Goal: Information Seeking & Learning: Learn about a topic

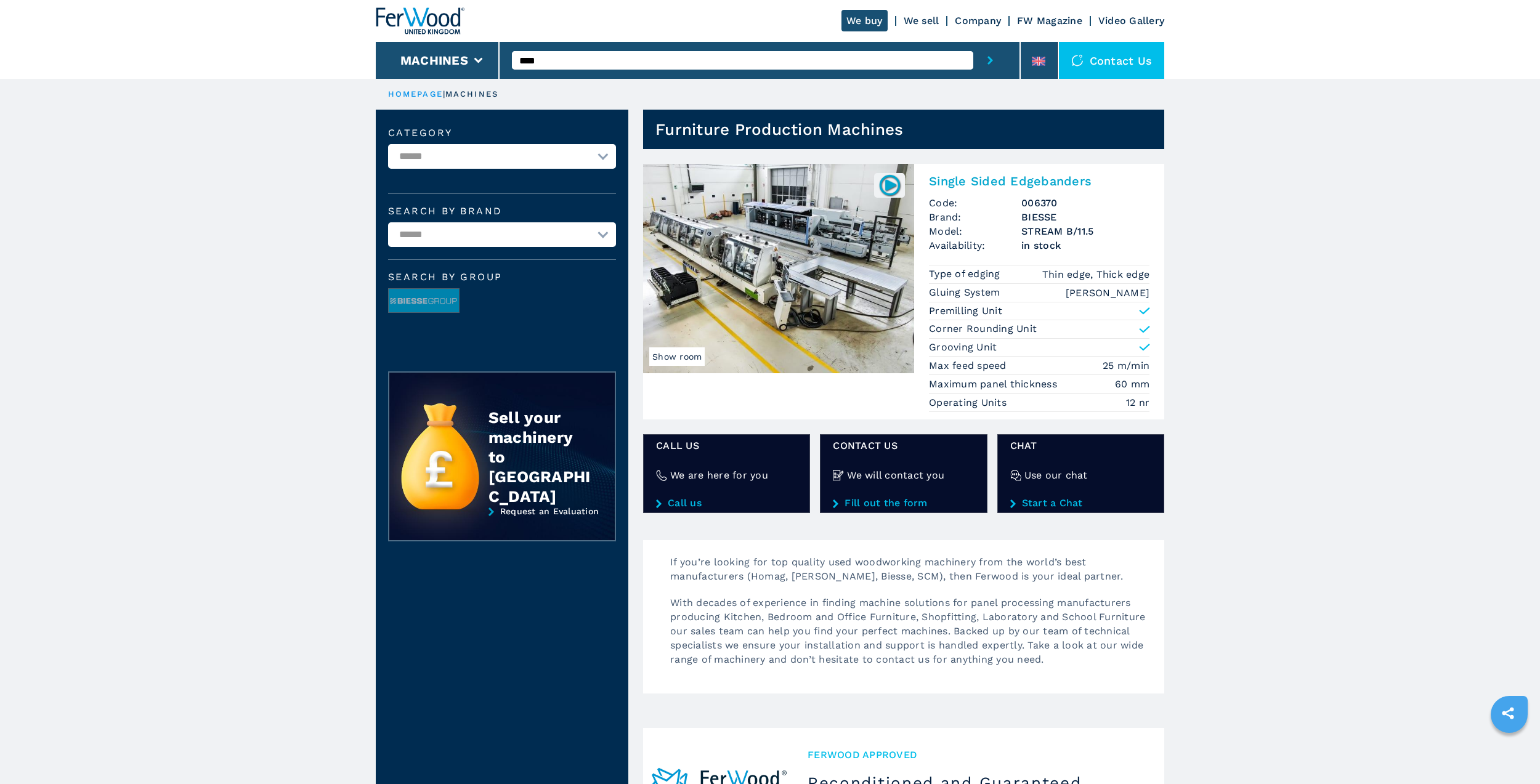
click at [704, 268] on img at bounding box center [779, 268] width 271 height 209
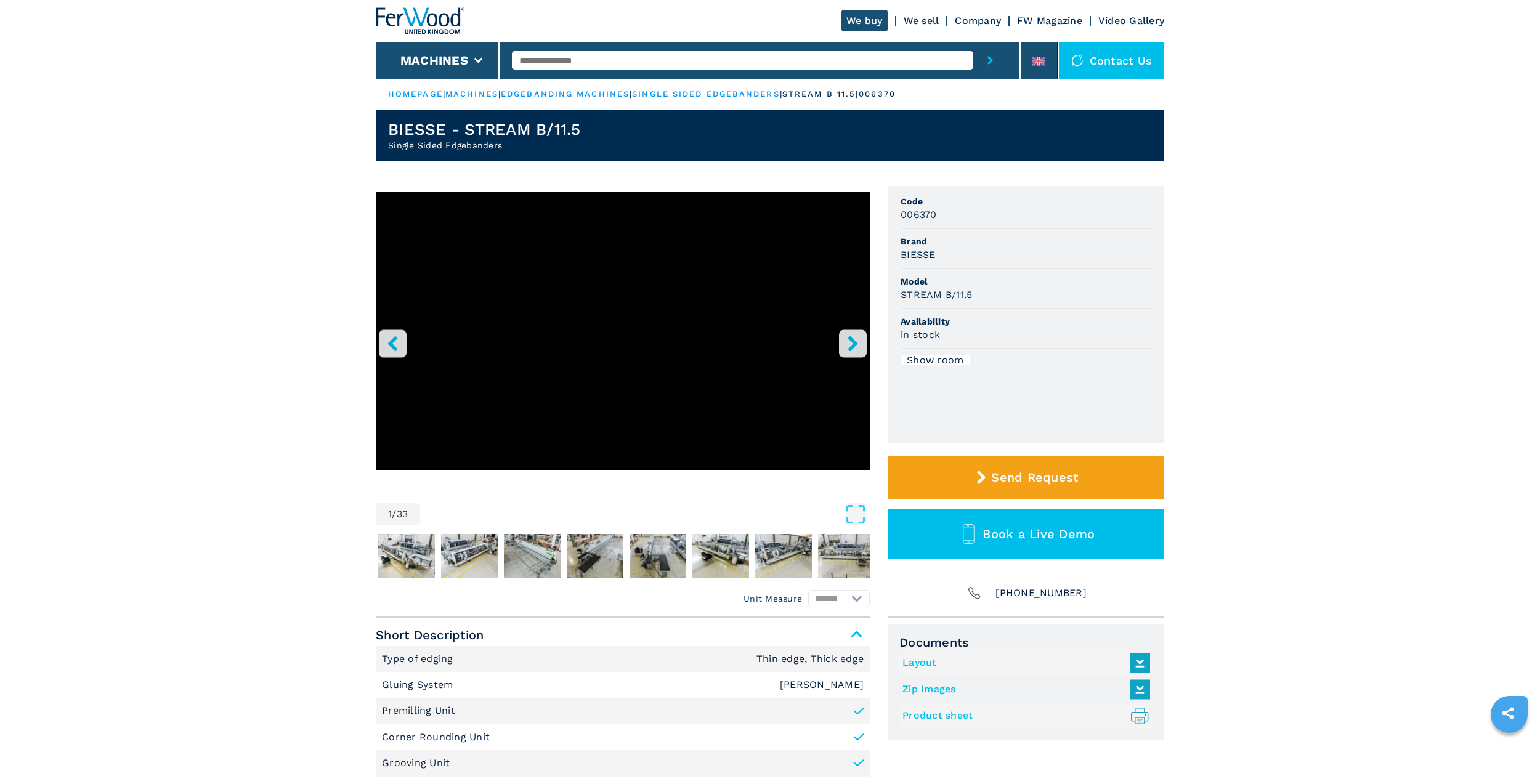
click at [851, 345] on icon "right-button" at bounding box center [852, 343] width 10 height 15
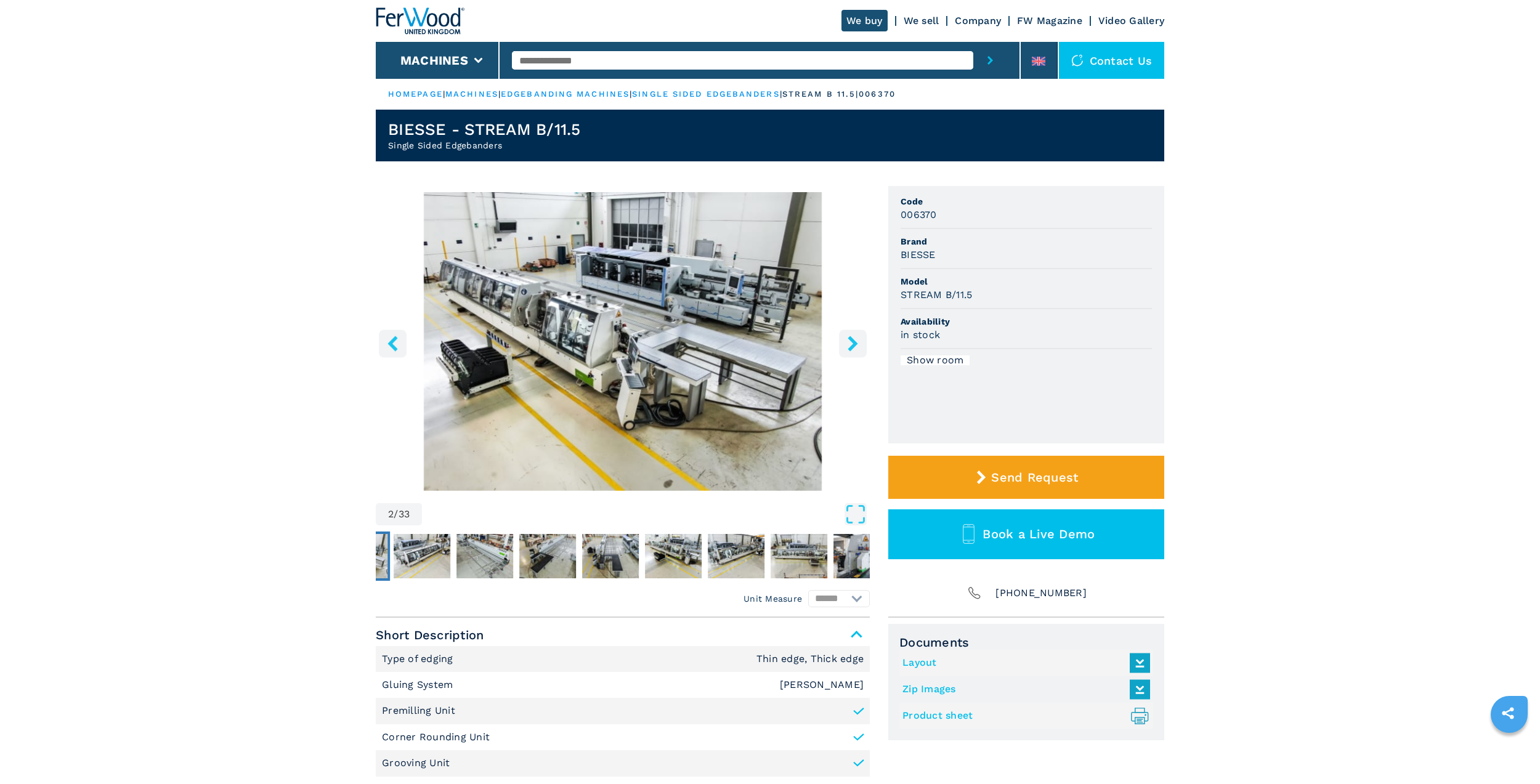
click at [851, 343] on icon "right-button" at bounding box center [853, 343] width 15 height 15
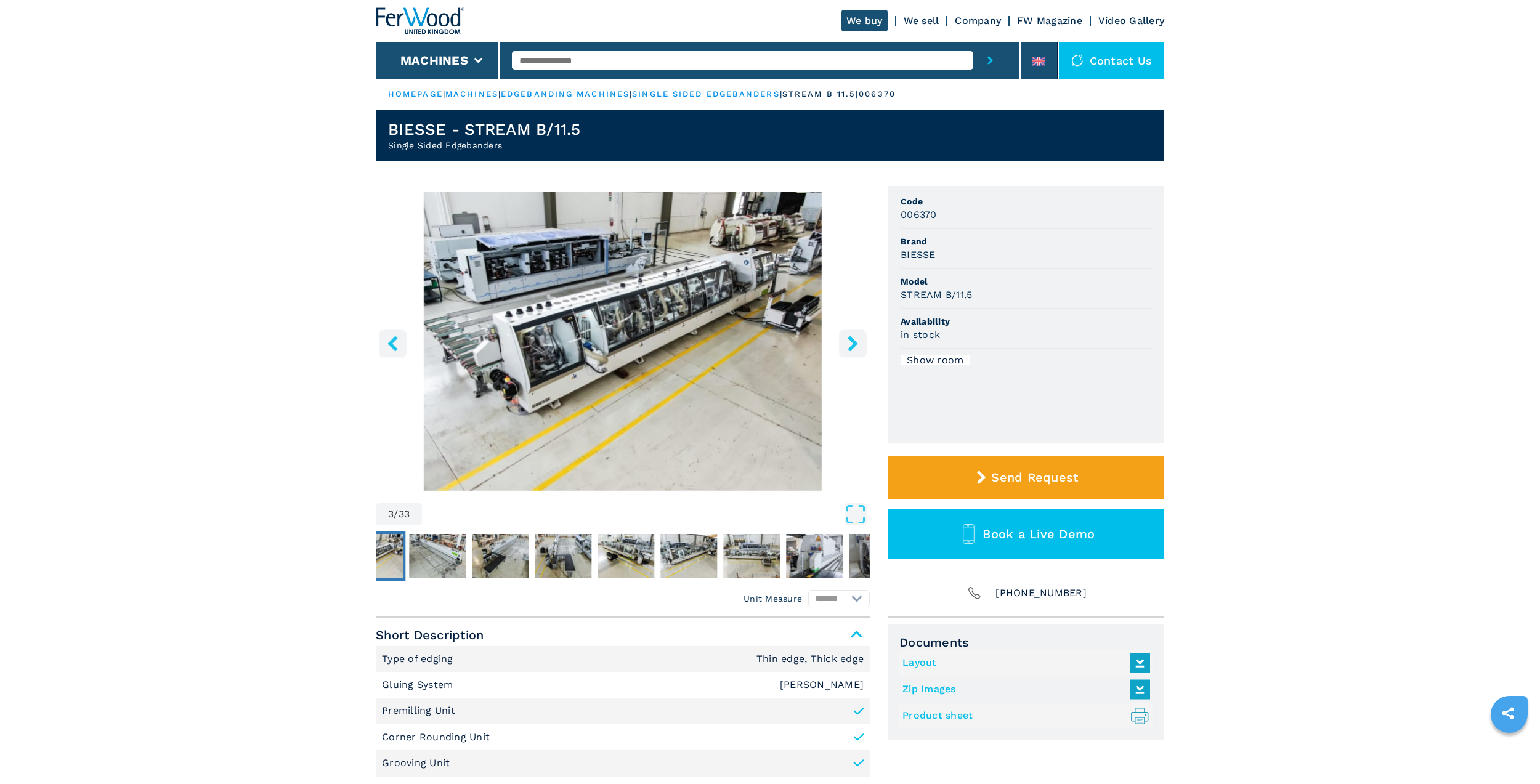
click at [855, 338] on icon "right-button" at bounding box center [853, 343] width 15 height 15
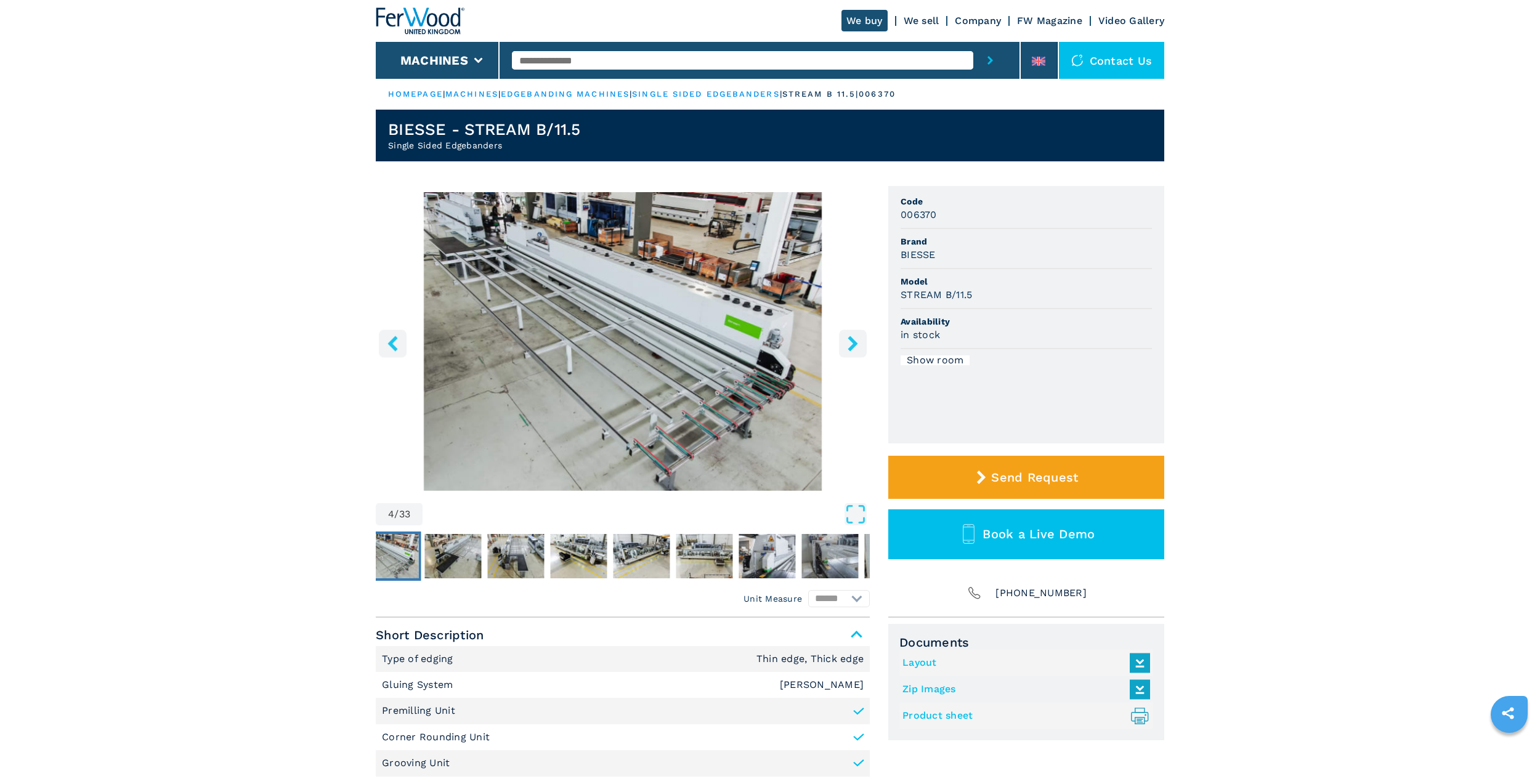
click at [856, 336] on icon "right-button" at bounding box center [853, 343] width 15 height 15
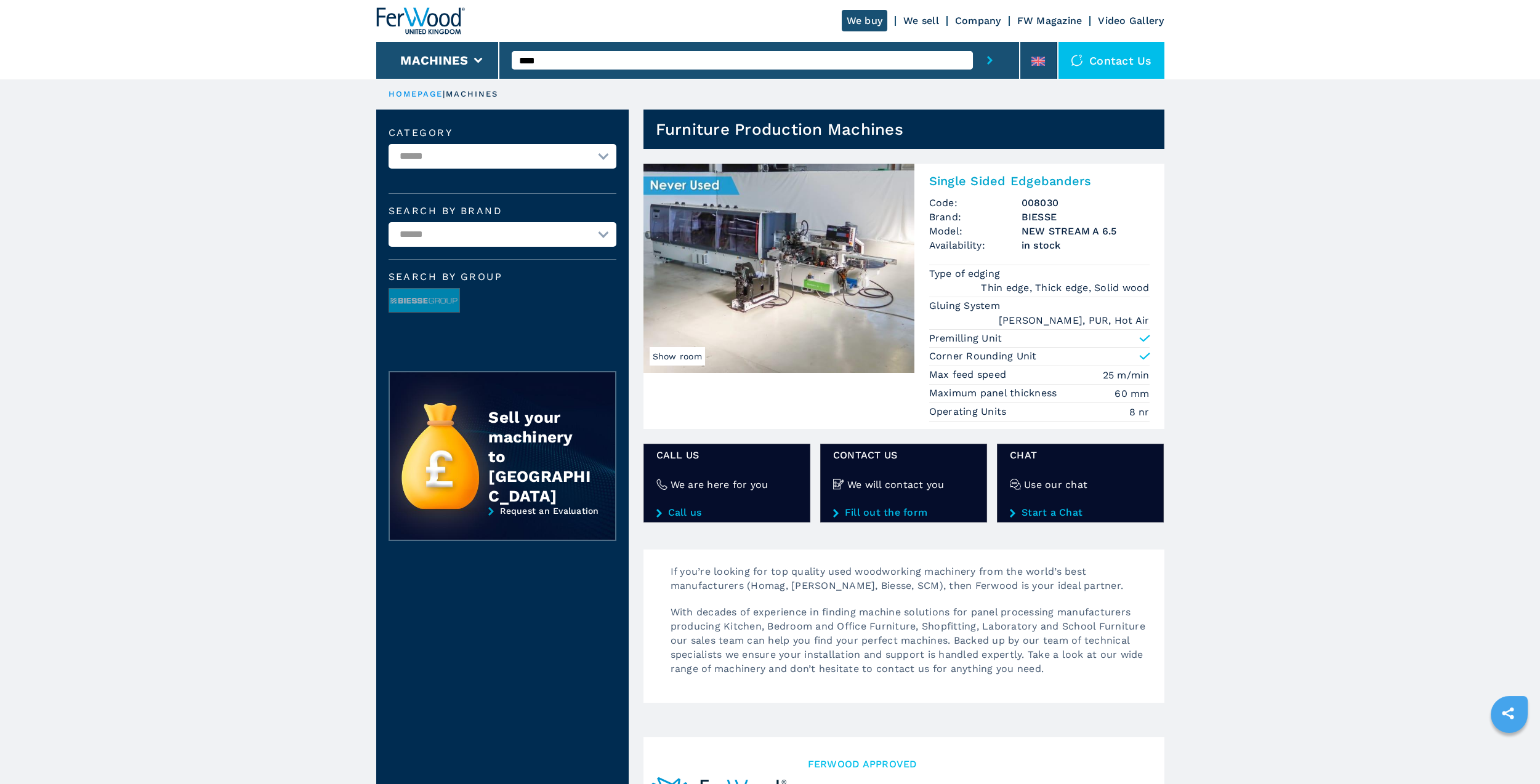
click at [780, 222] on img at bounding box center [780, 268] width 271 height 209
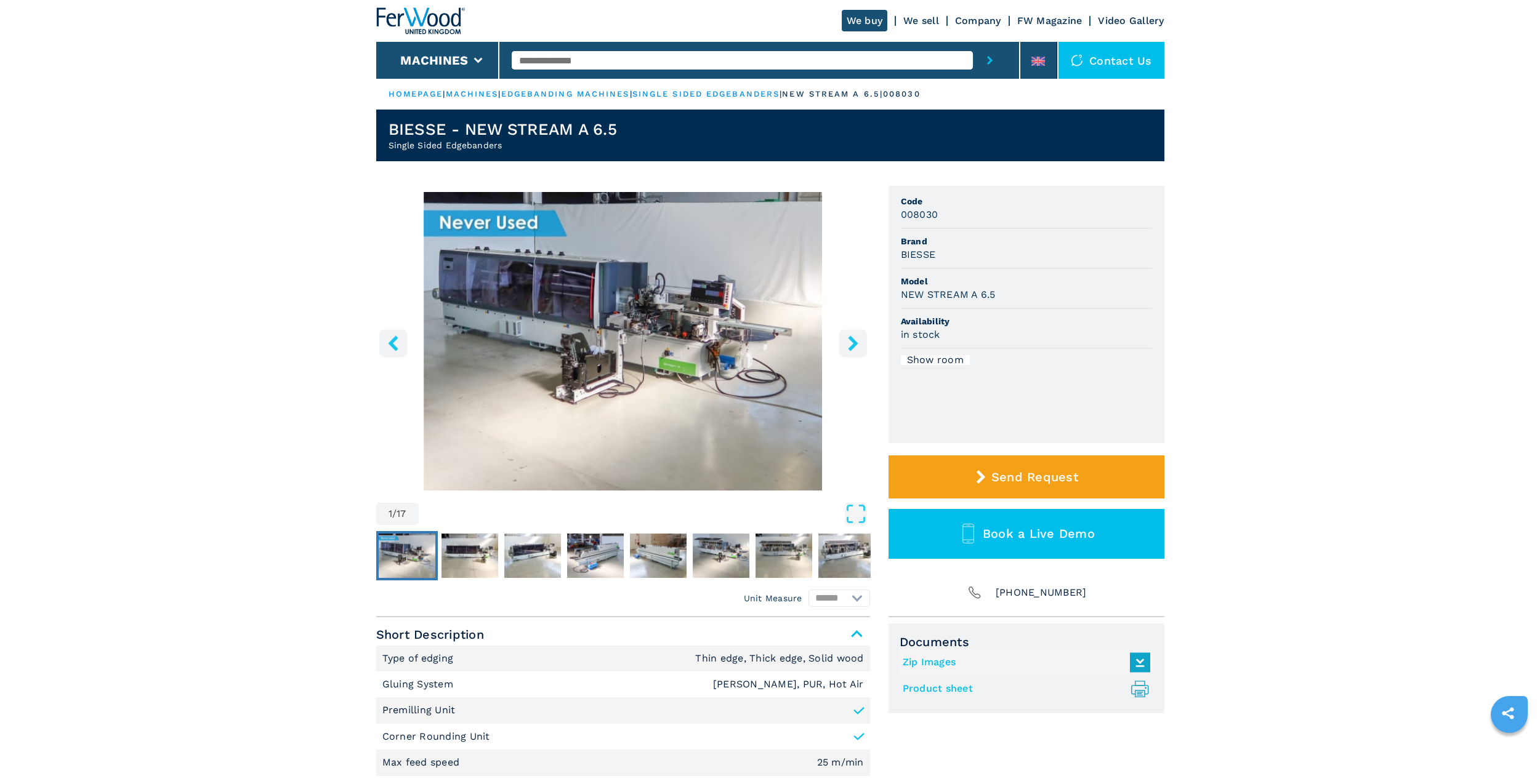
click at [852, 343] on icon "right-button" at bounding box center [853, 343] width 15 height 15
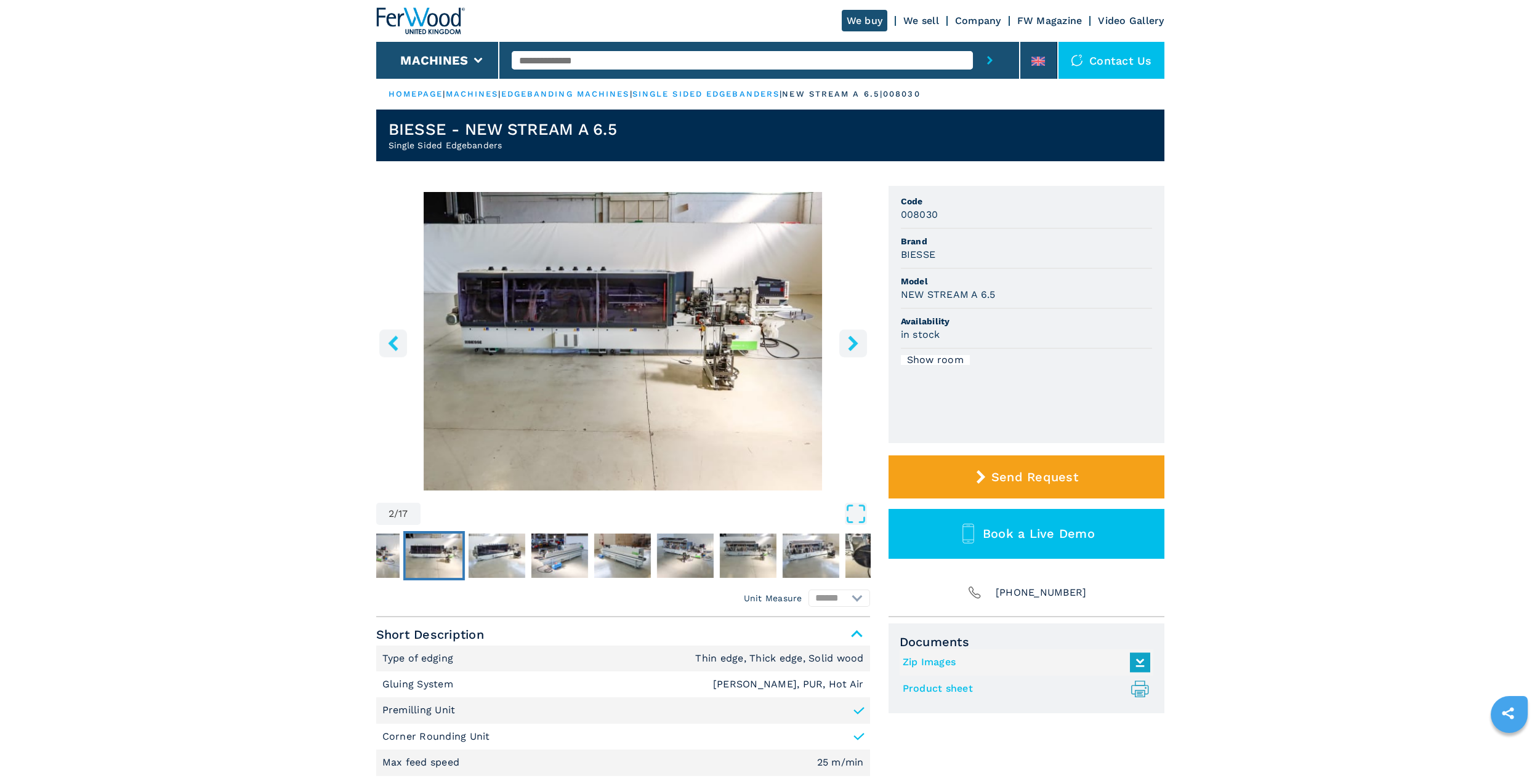
click at [852, 343] on icon "right-button" at bounding box center [853, 343] width 15 height 15
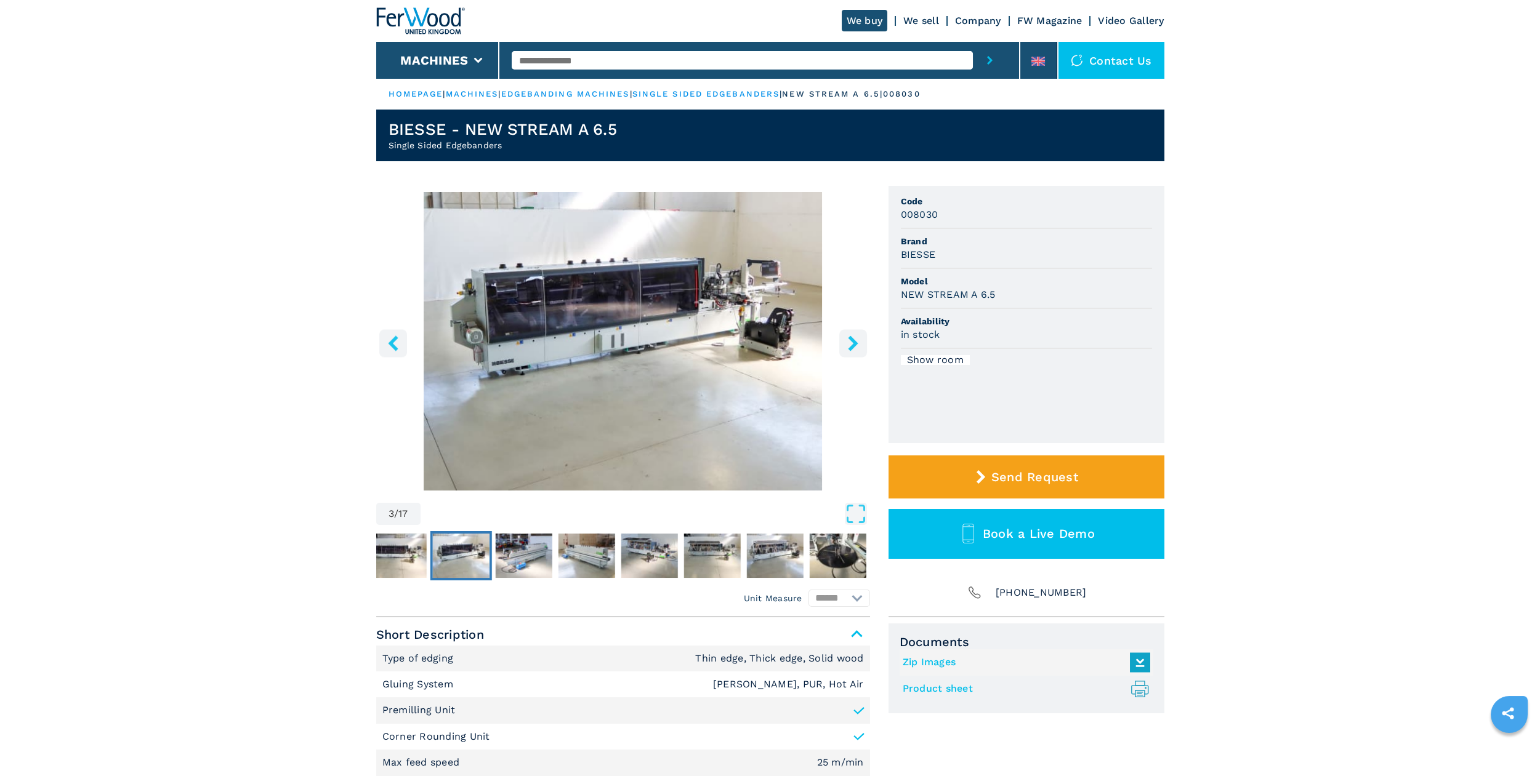
click at [852, 343] on icon "right-button" at bounding box center [853, 343] width 15 height 15
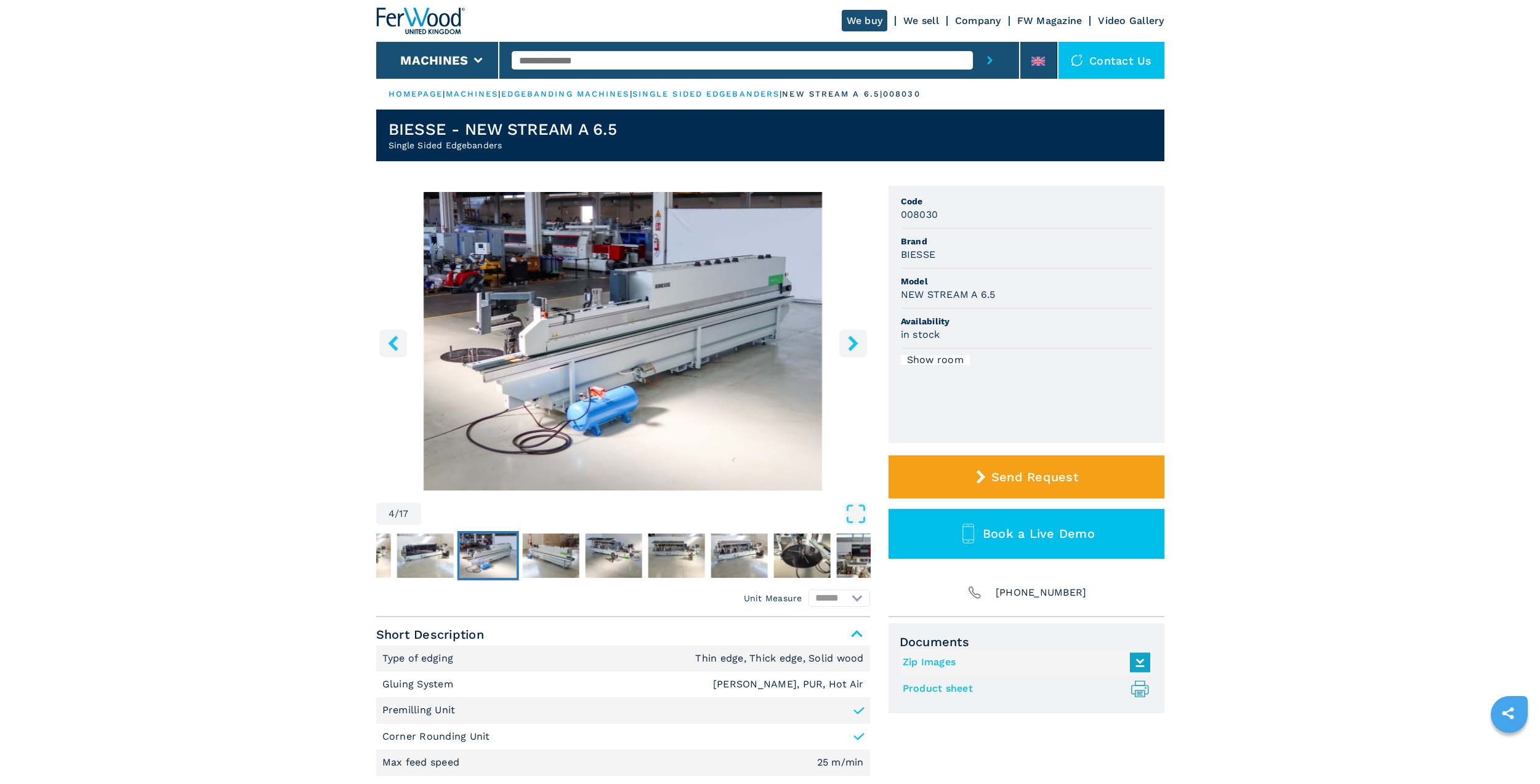
click at [852, 343] on icon "right-button" at bounding box center [853, 343] width 15 height 15
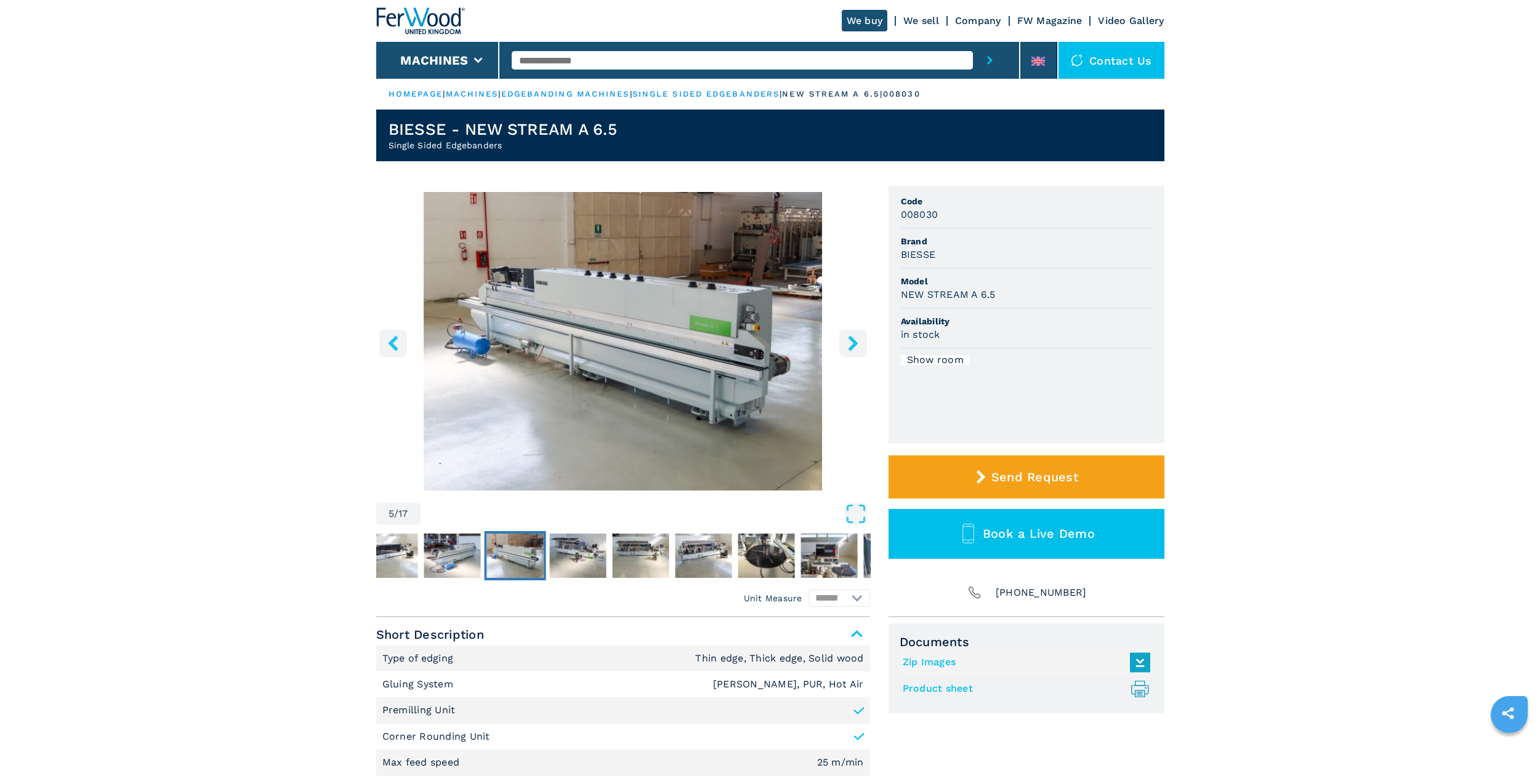
click at [852, 343] on icon "right-button" at bounding box center [853, 343] width 15 height 15
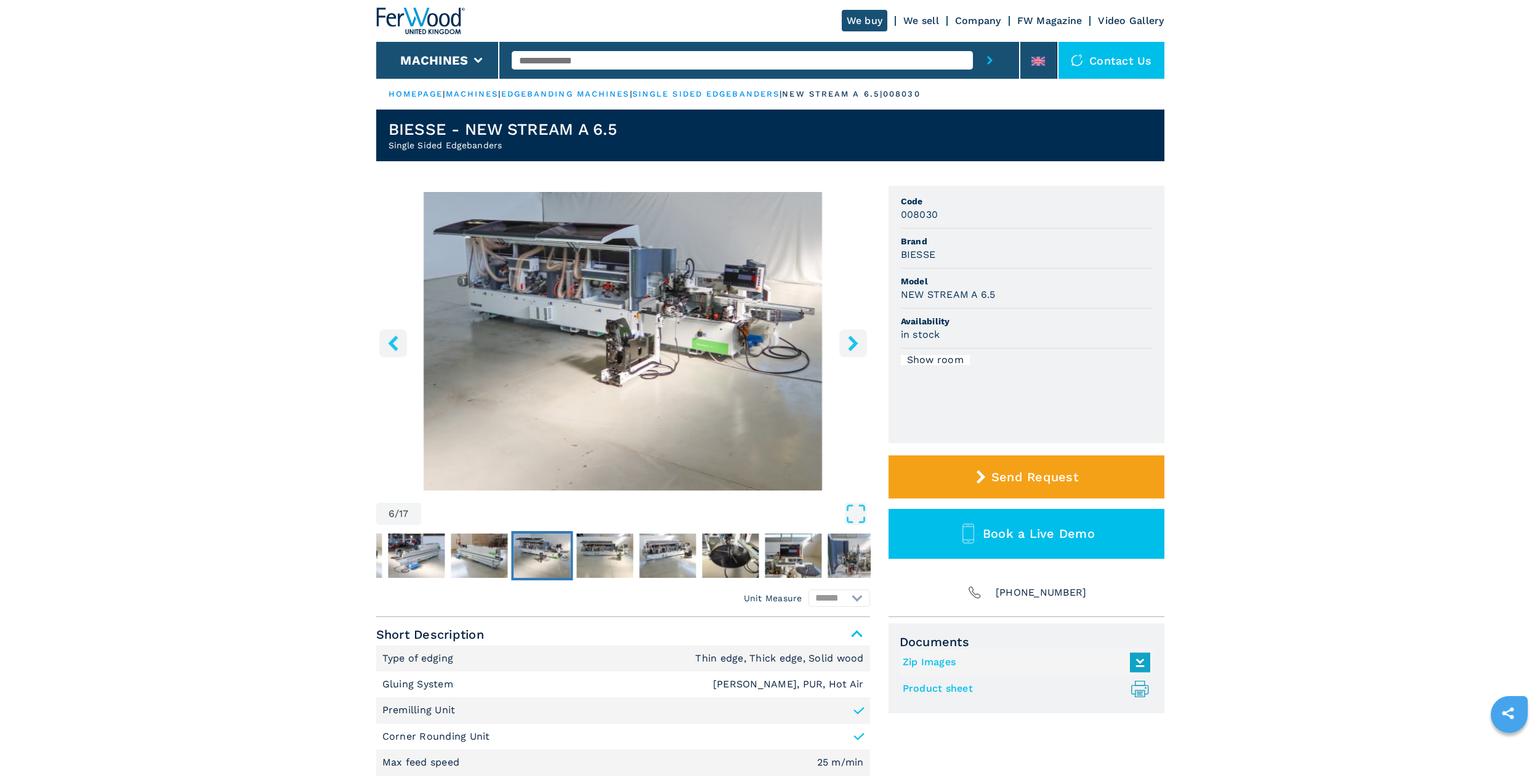
click at [852, 343] on icon "right-button" at bounding box center [853, 343] width 15 height 15
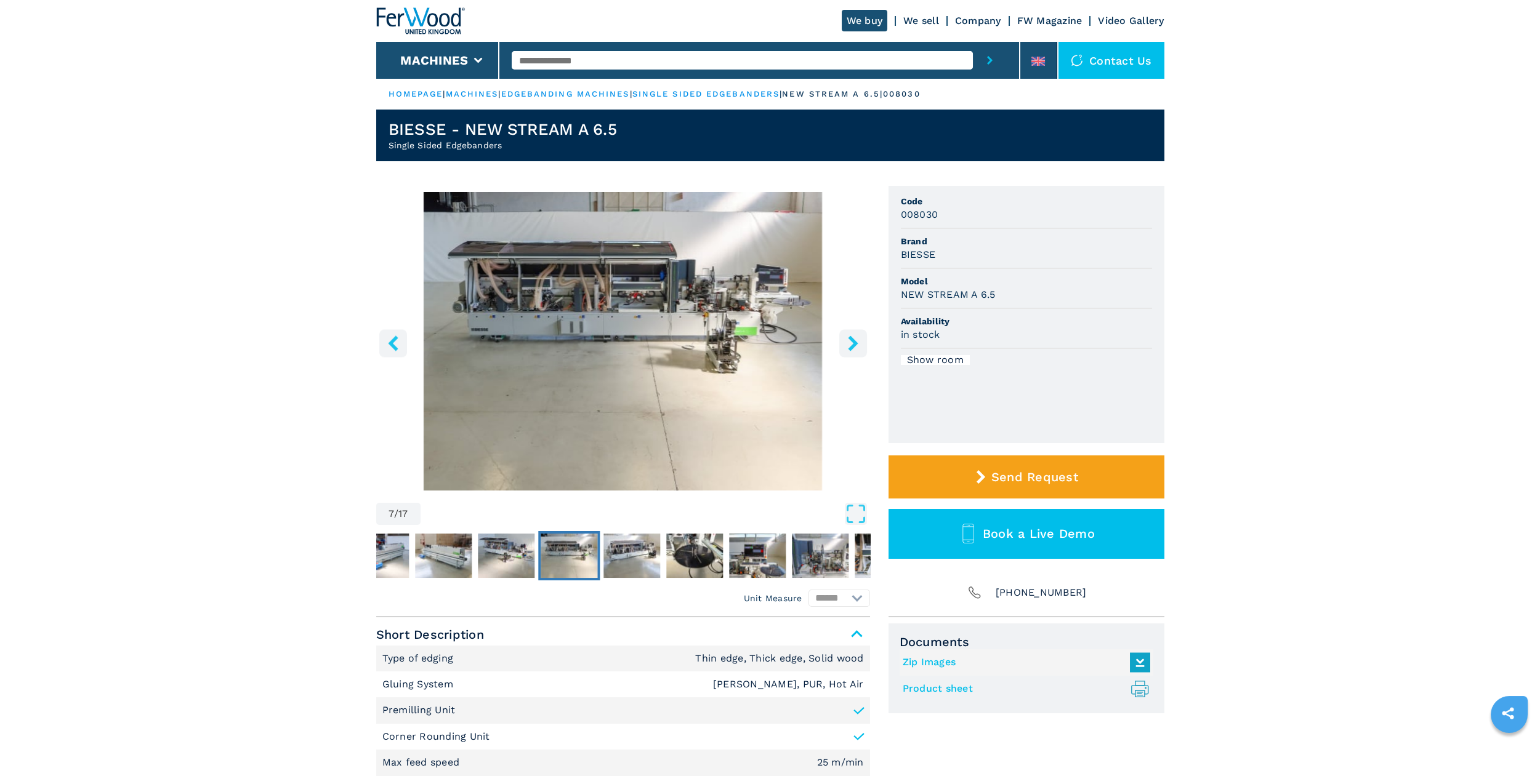
click at [852, 343] on icon "right-button" at bounding box center [853, 343] width 15 height 15
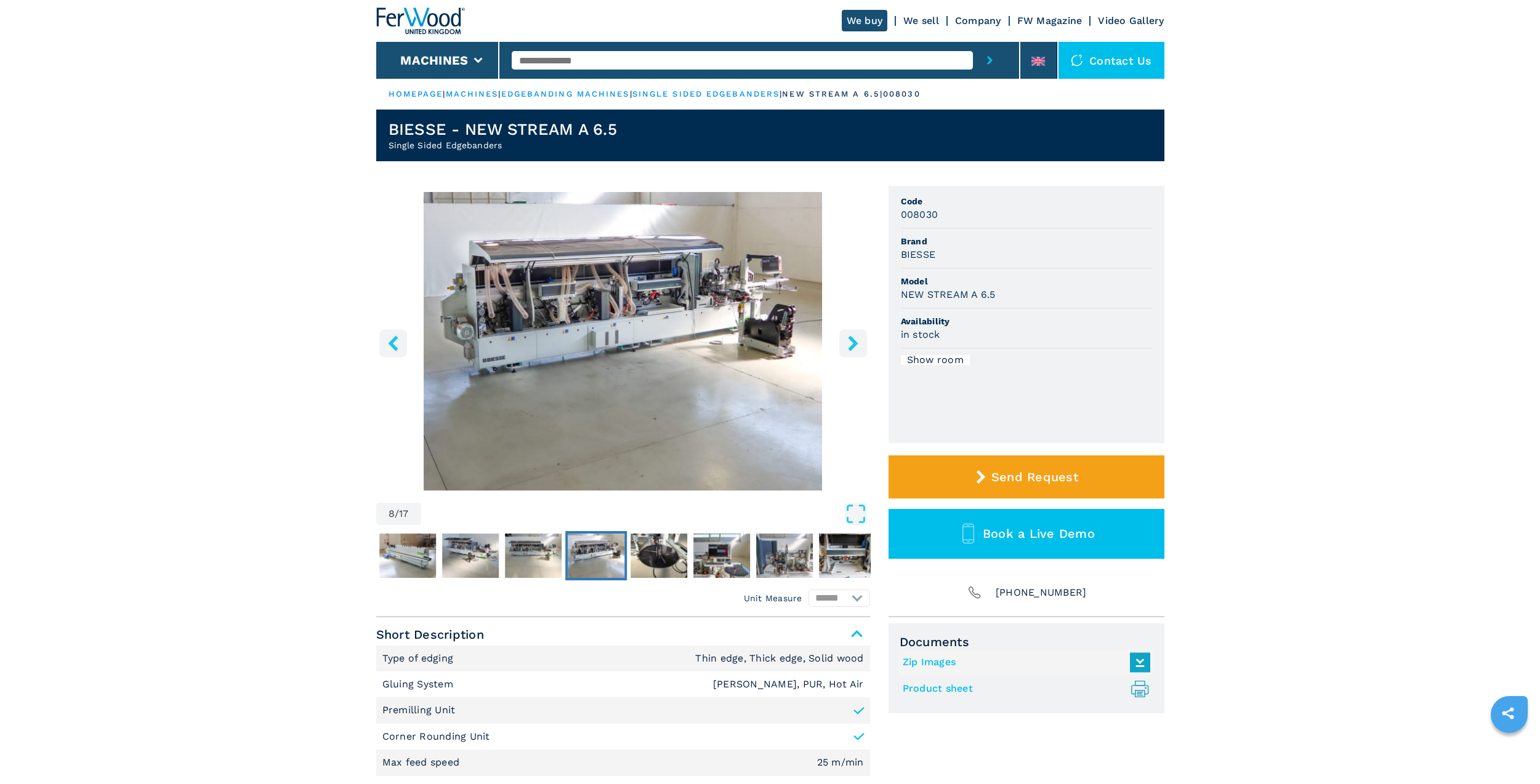
click at [852, 343] on icon "right-button" at bounding box center [853, 343] width 15 height 15
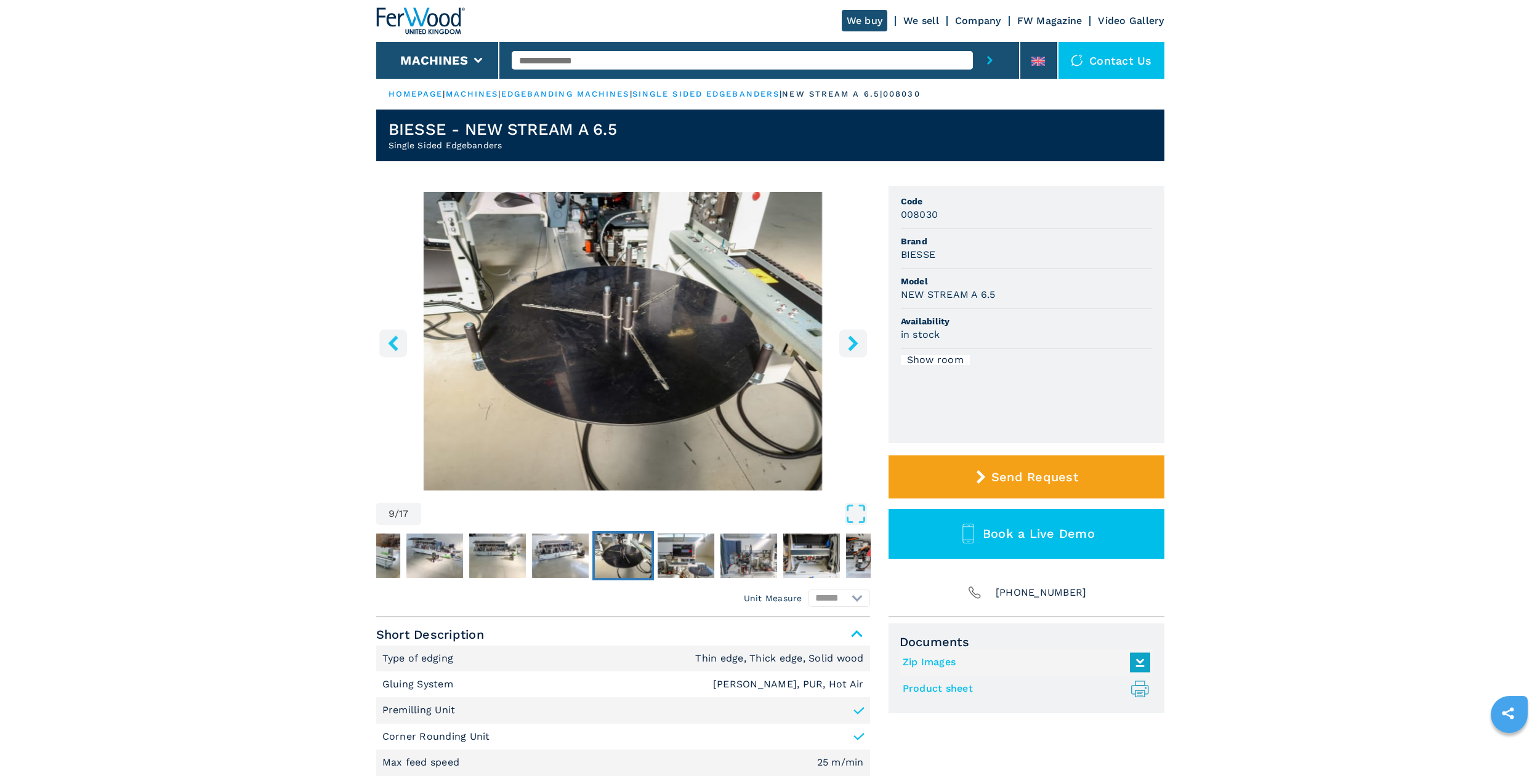
click at [852, 343] on icon "right-button" at bounding box center [853, 343] width 15 height 15
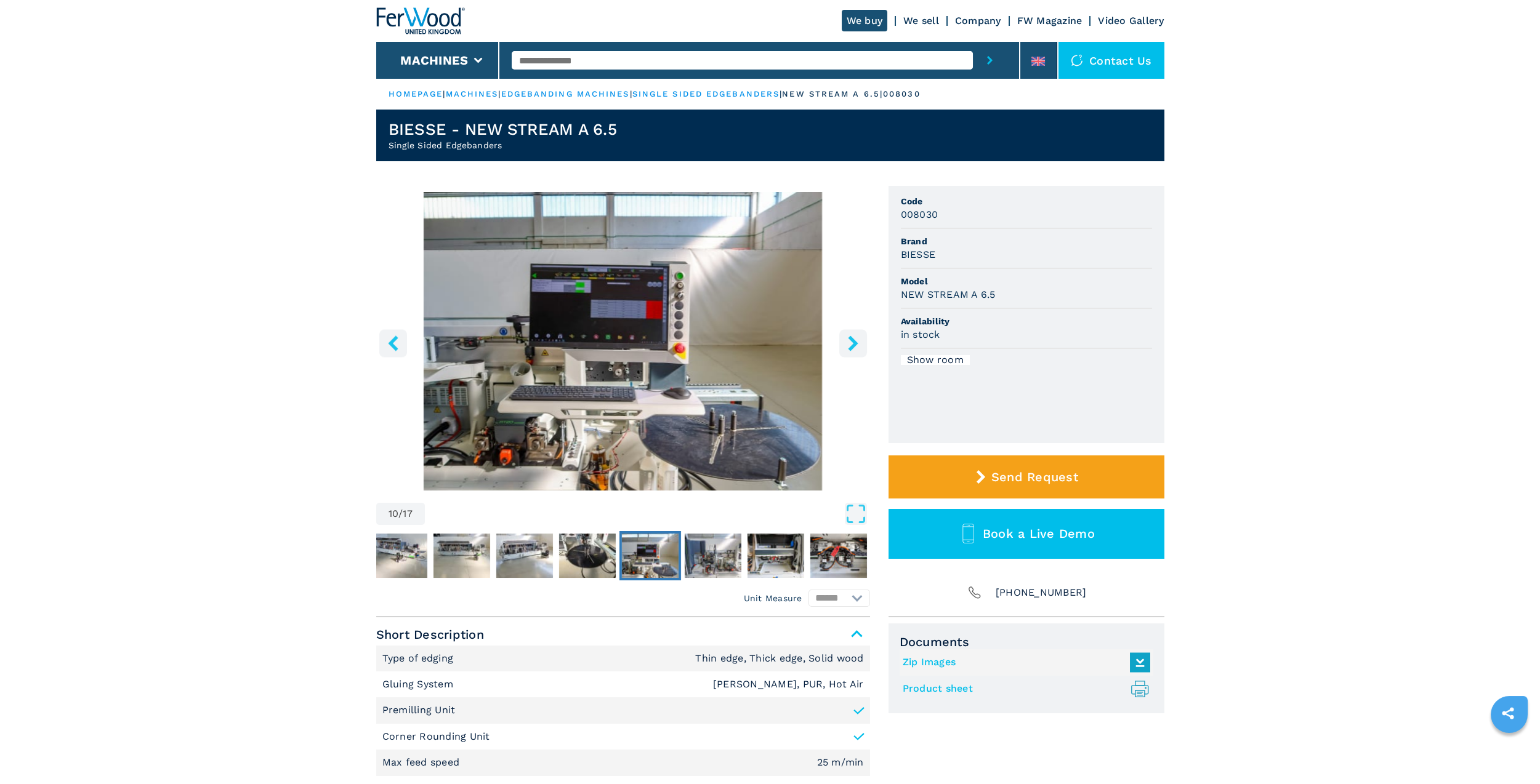
click at [852, 343] on icon "right-button" at bounding box center [853, 343] width 15 height 15
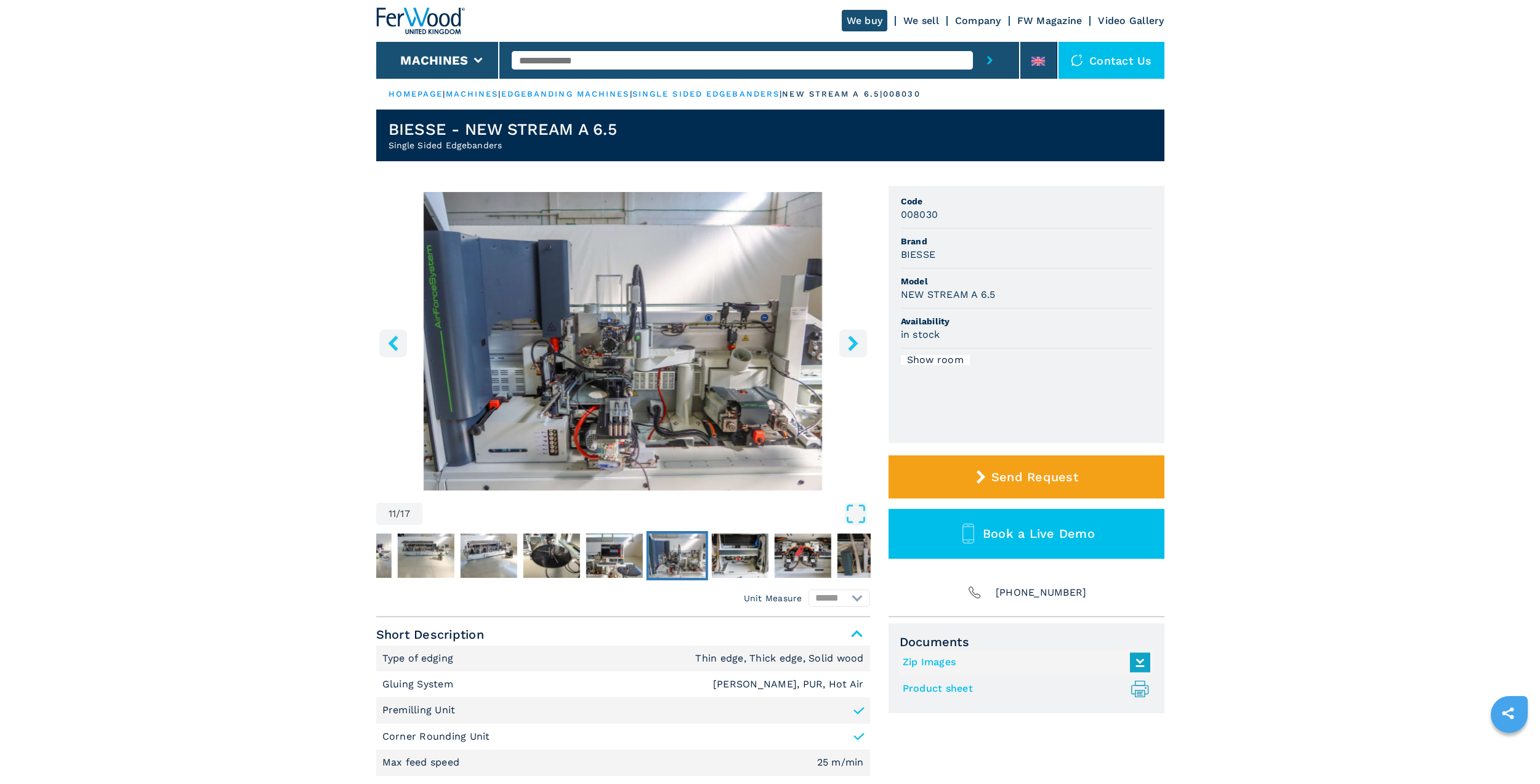
click at [710, 592] on div "Unit Measure ****** ********" at bounding box center [623, 598] width 494 height 17
click at [863, 345] on button "right-button" at bounding box center [853, 342] width 28 height 28
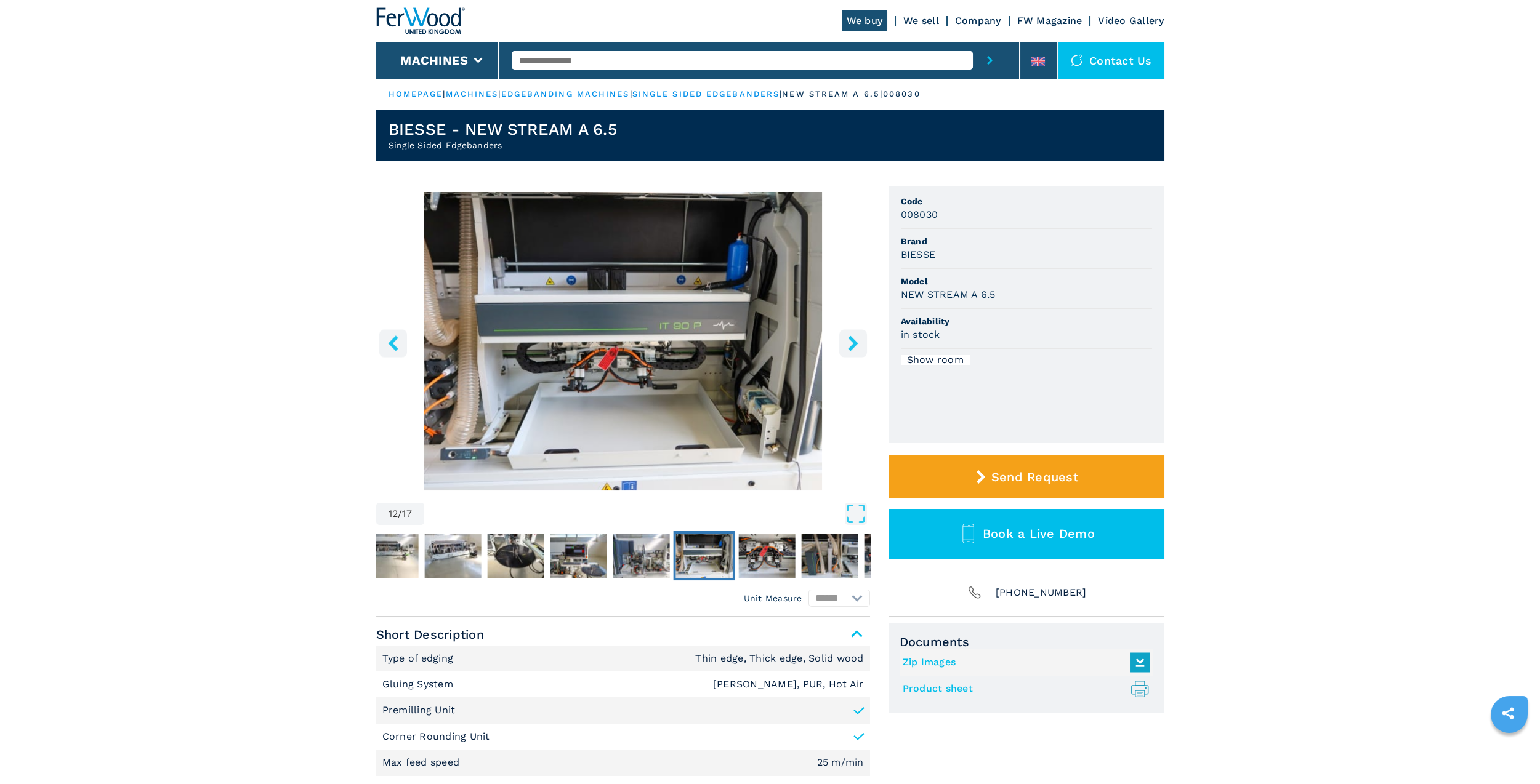
click at [863, 345] on button "right-button" at bounding box center [853, 342] width 28 height 28
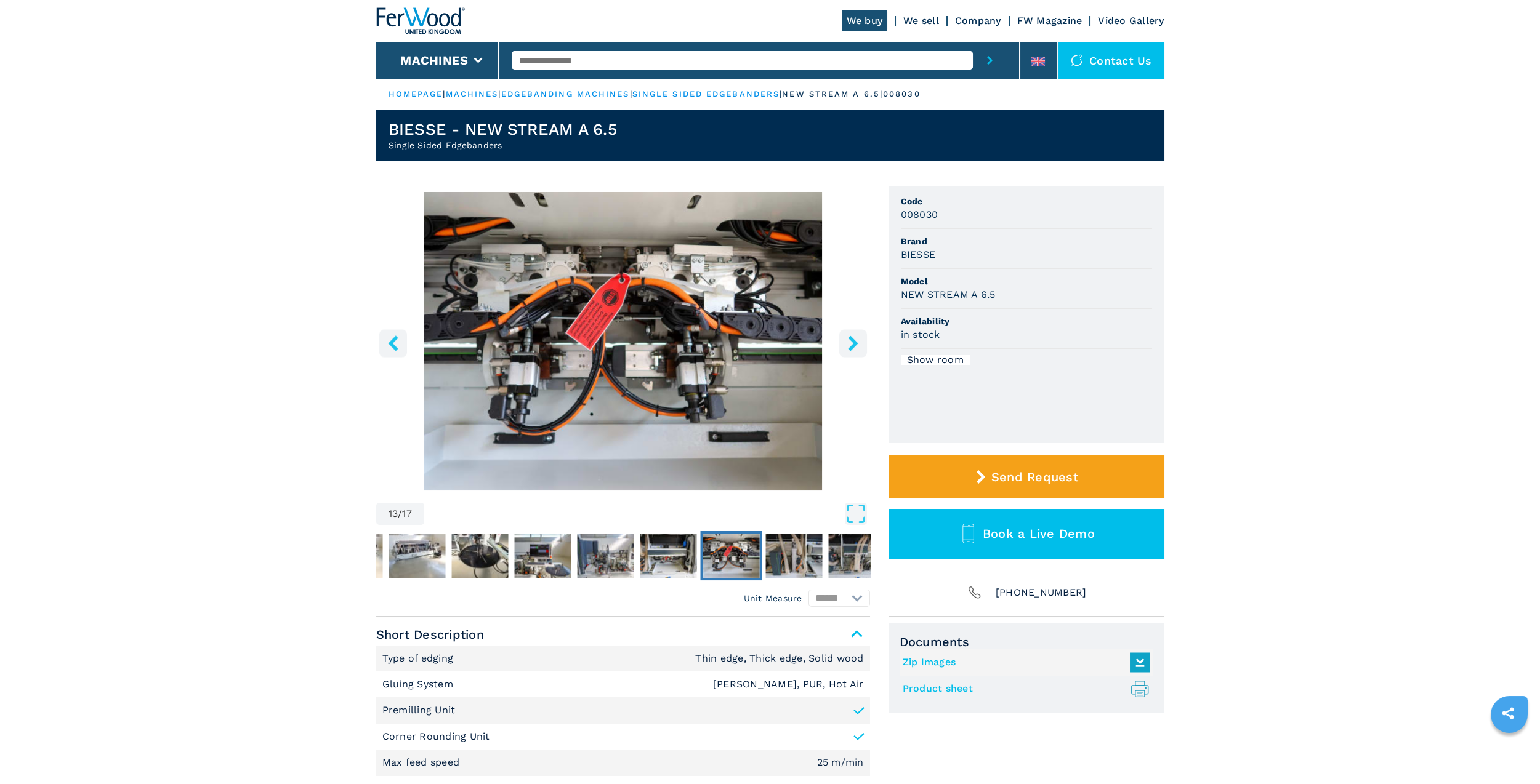
click at [863, 345] on button "right-button" at bounding box center [853, 342] width 28 height 28
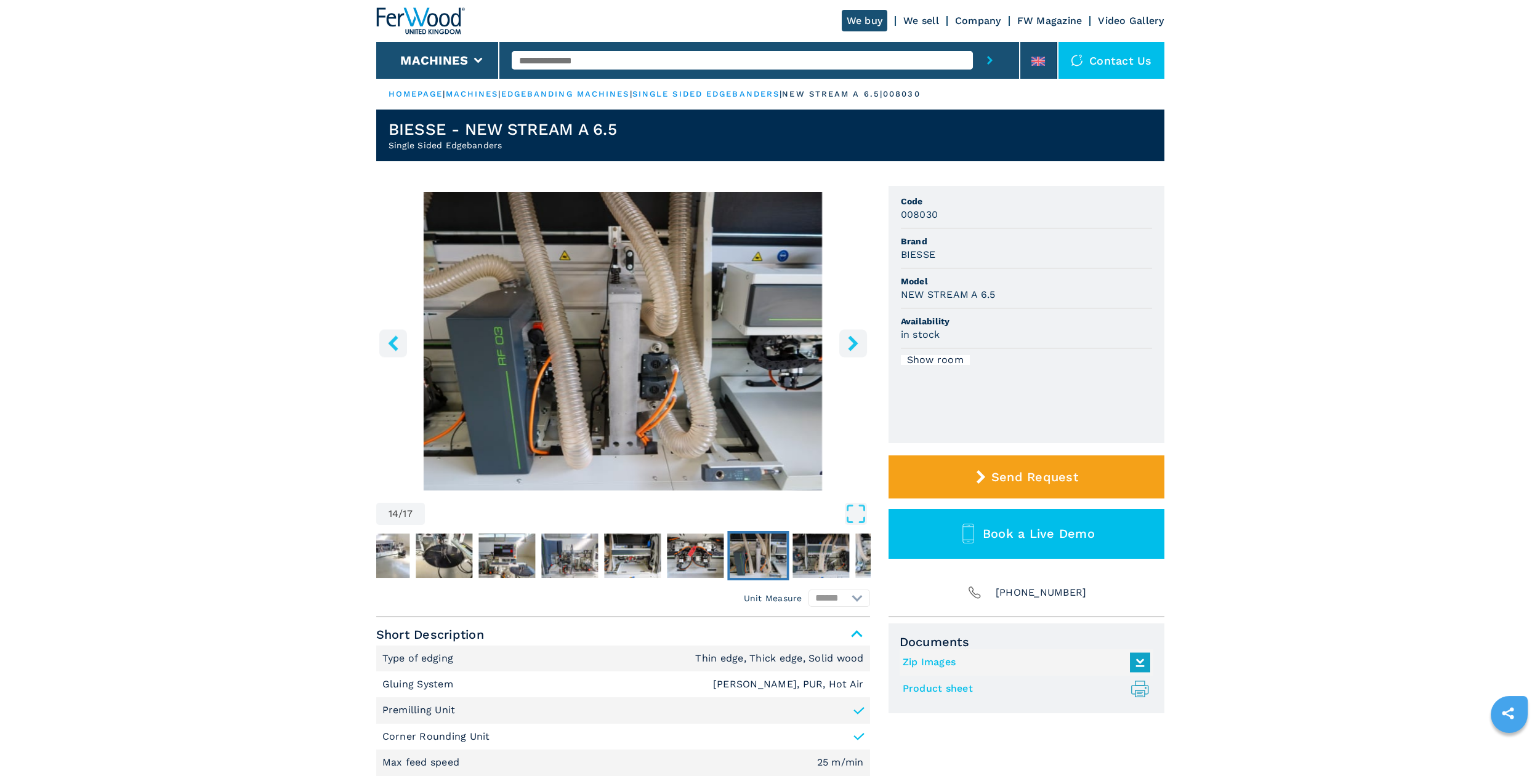
click at [863, 345] on button "right-button" at bounding box center [853, 342] width 28 height 28
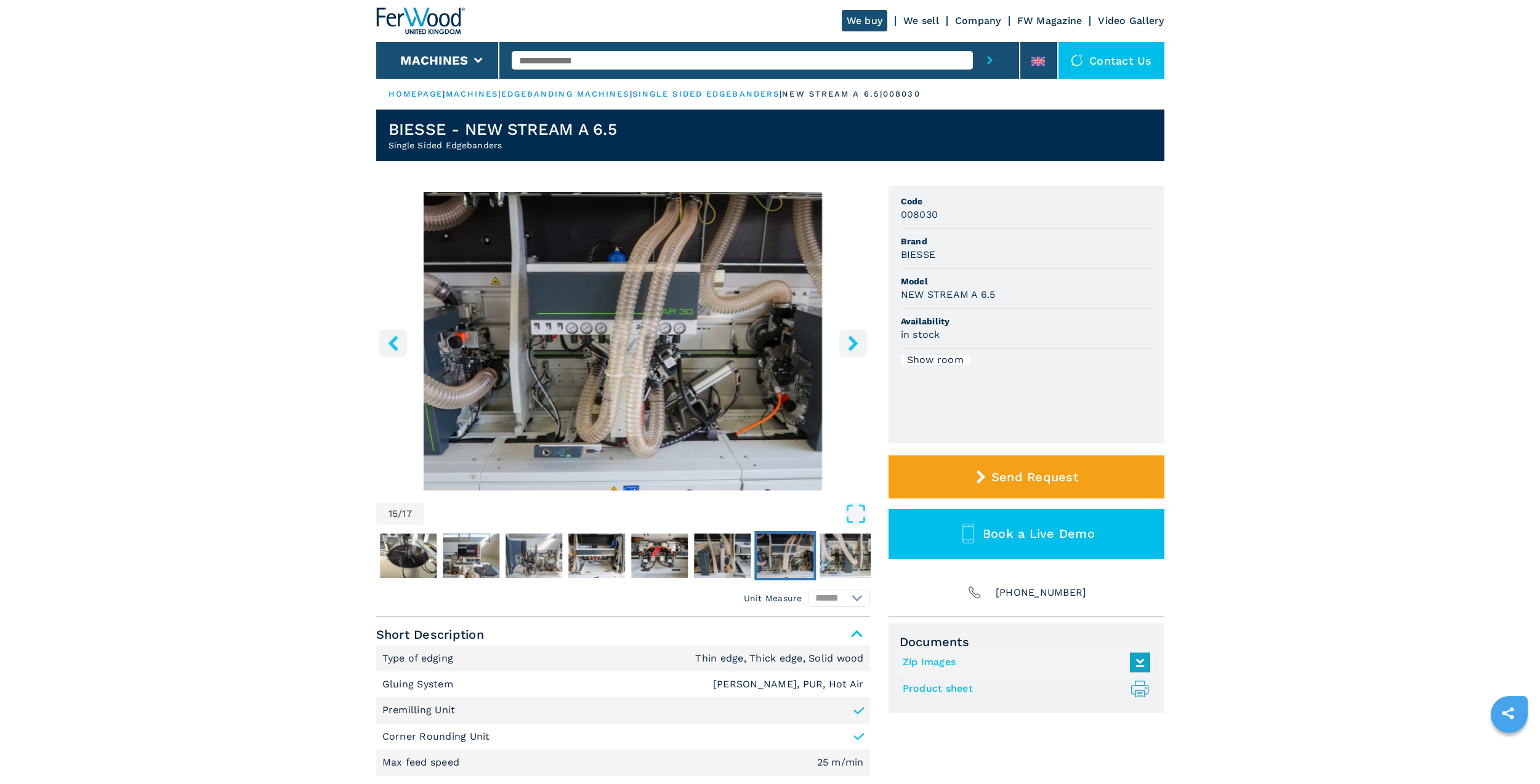
click at [863, 345] on button "right-button" at bounding box center [853, 342] width 28 height 28
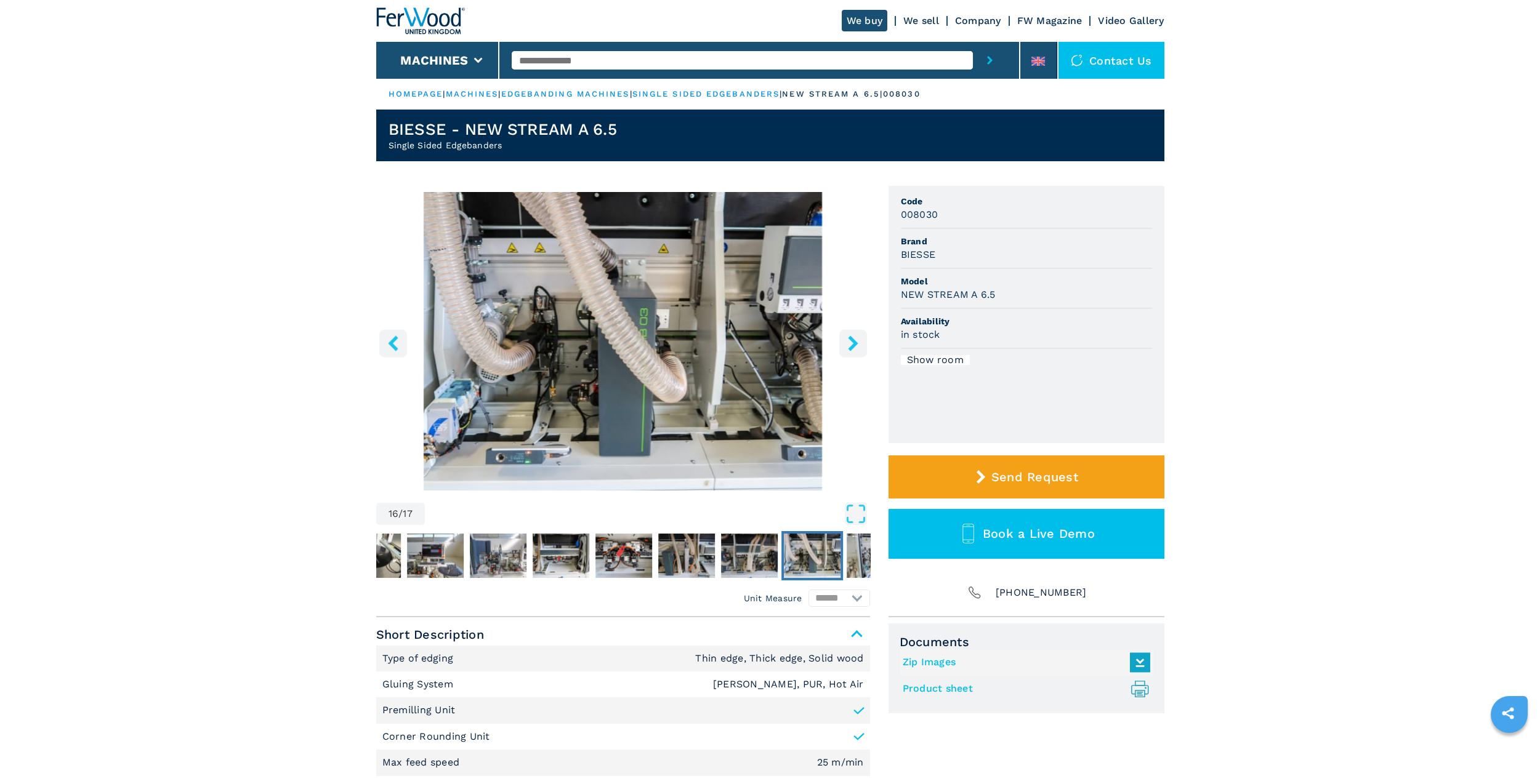
click at [863, 345] on button "right-button" at bounding box center [853, 342] width 28 height 28
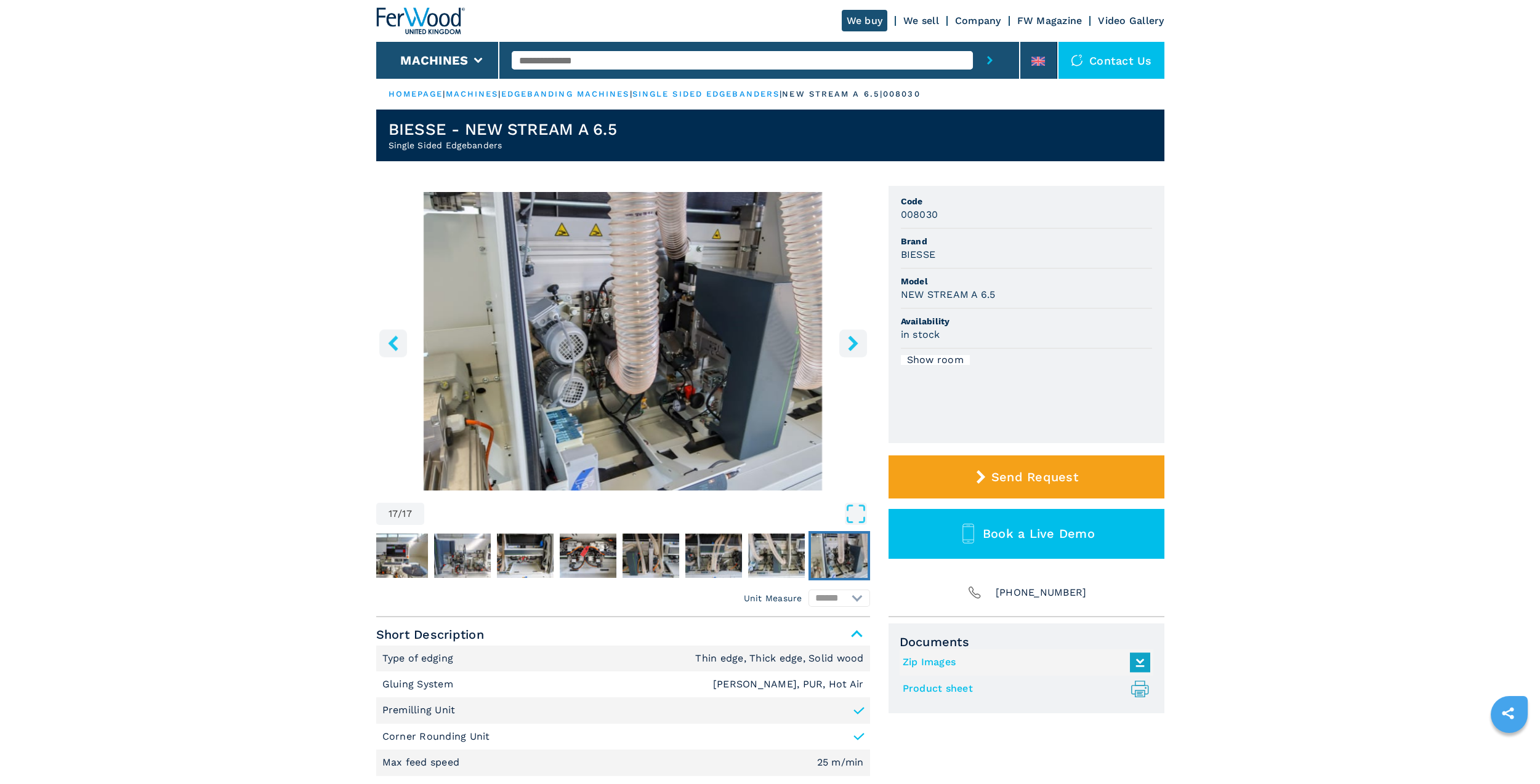
click at [863, 345] on button "right-button" at bounding box center [853, 342] width 28 height 28
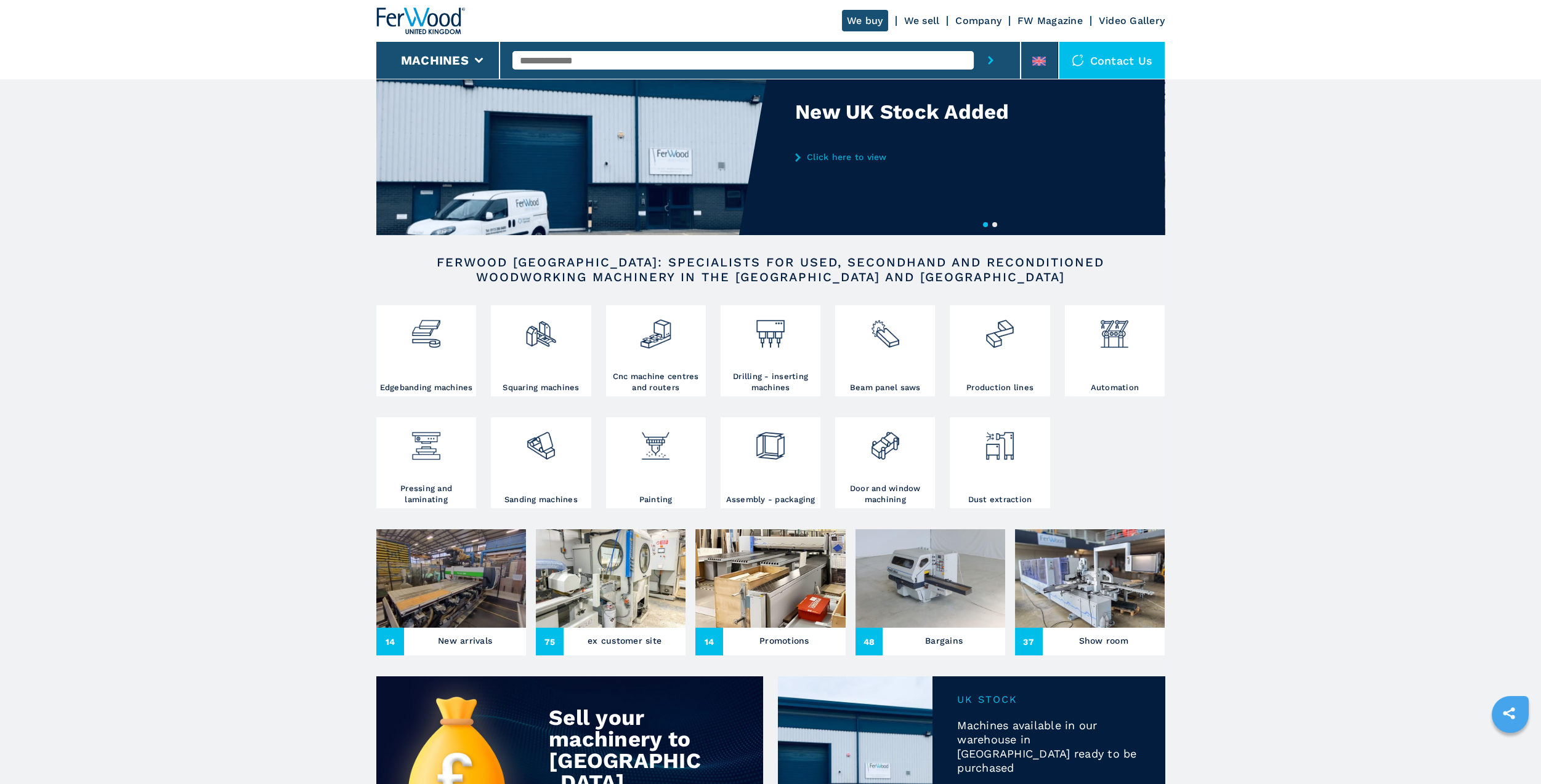
scroll to position [185, 0]
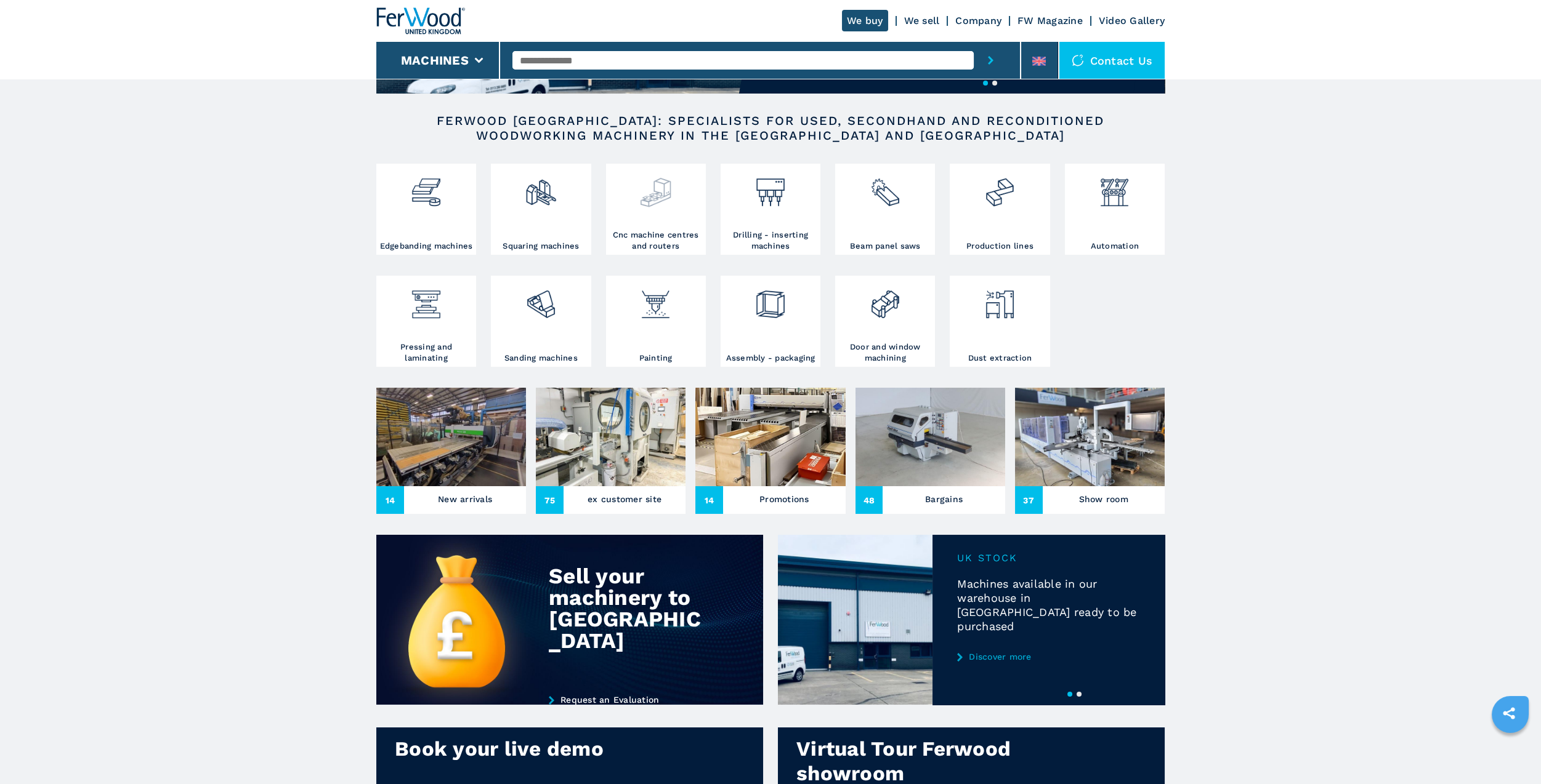
click at [653, 230] on div at bounding box center [656, 198] width 94 height 63
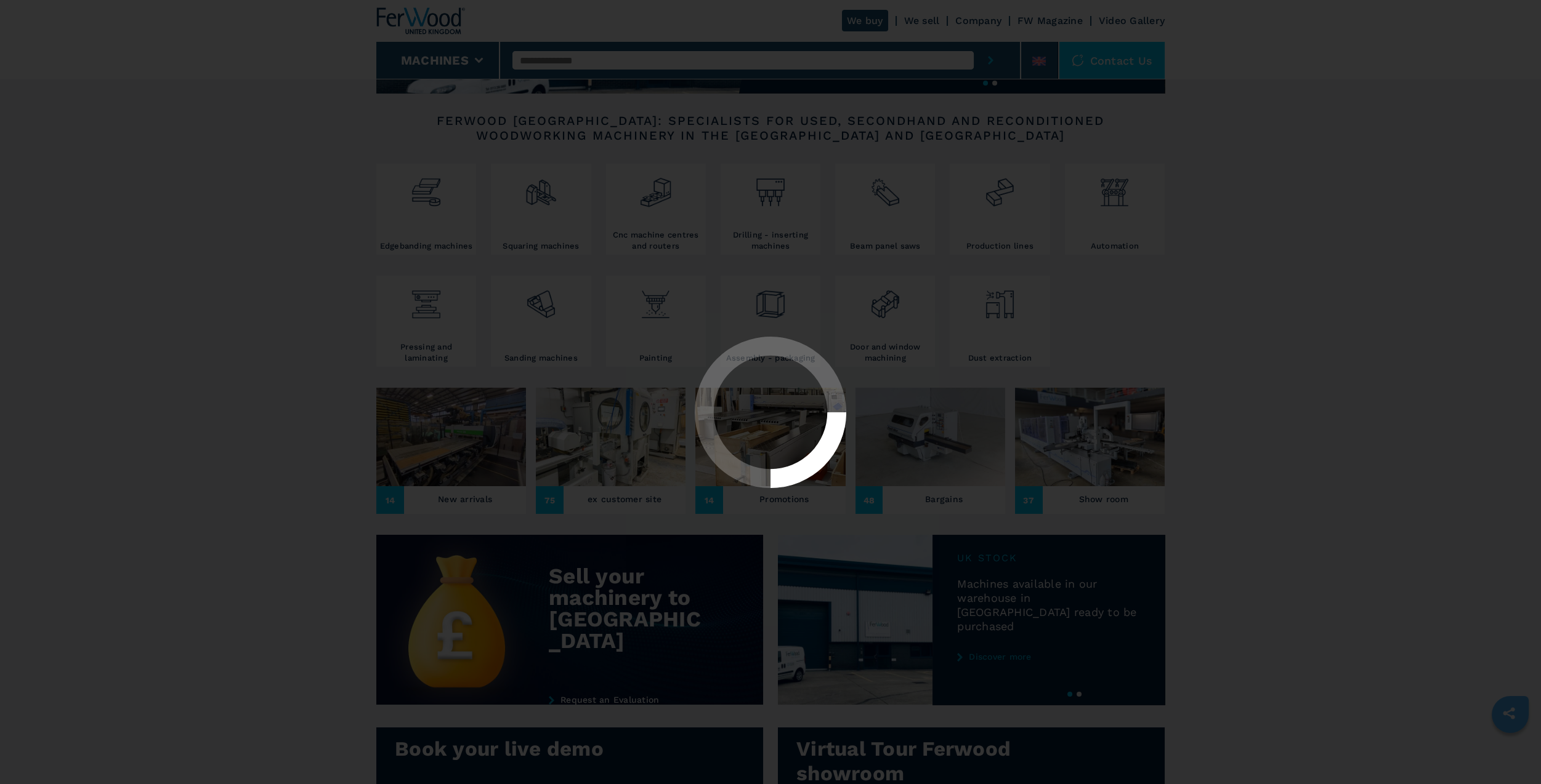
select select "**********"
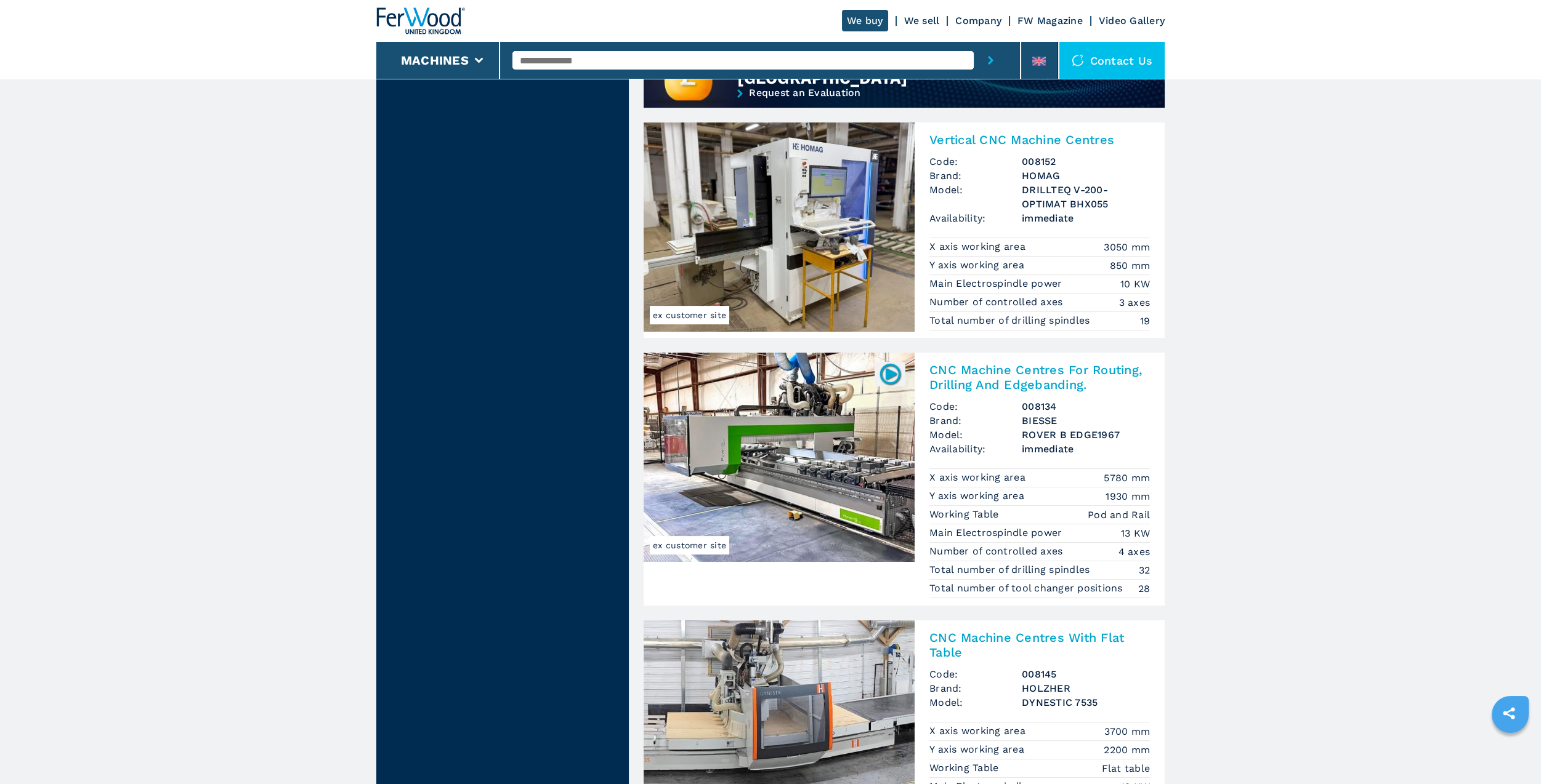
scroll to position [1231, 0]
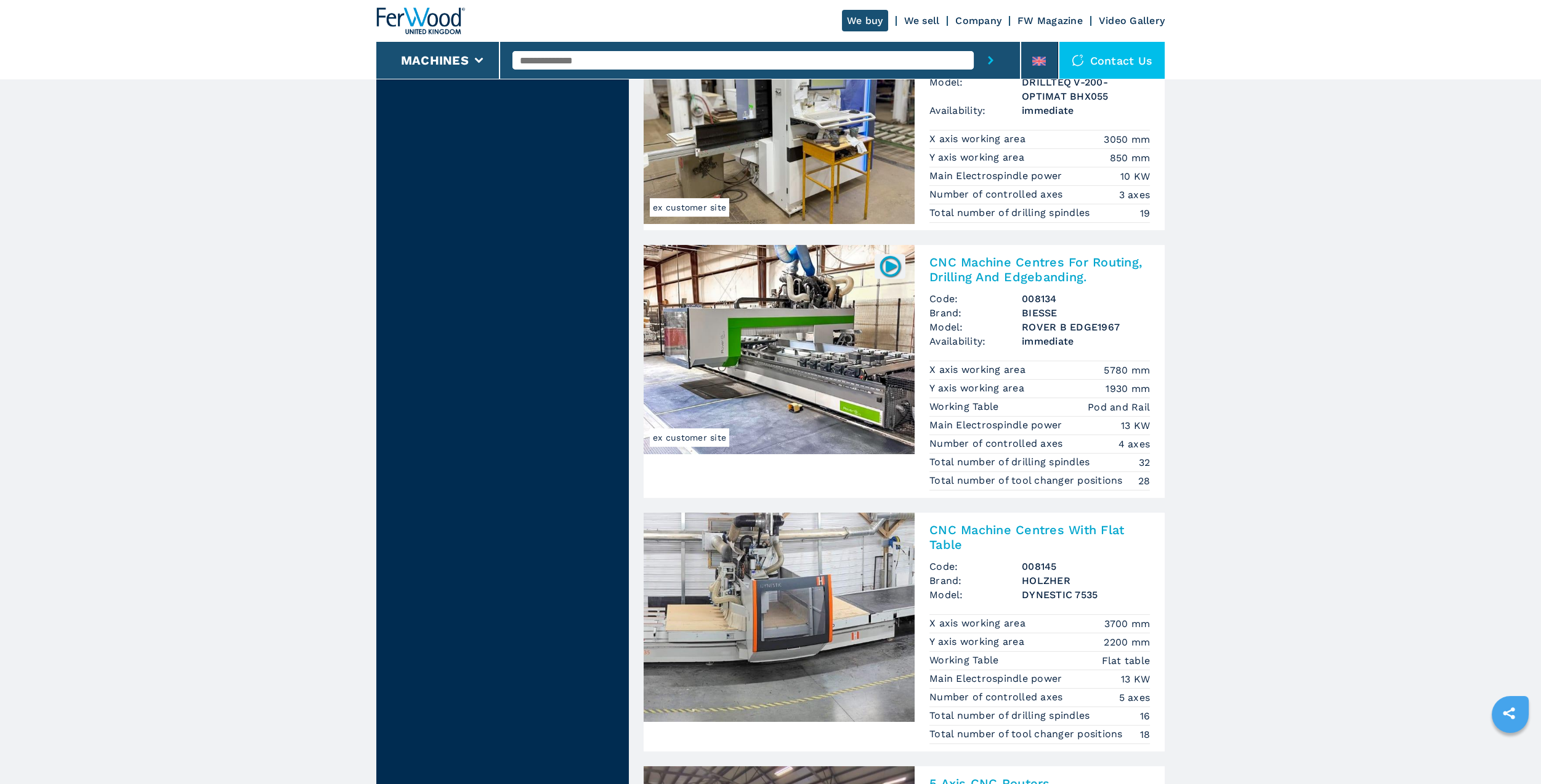
click at [831, 345] on img at bounding box center [780, 349] width 271 height 209
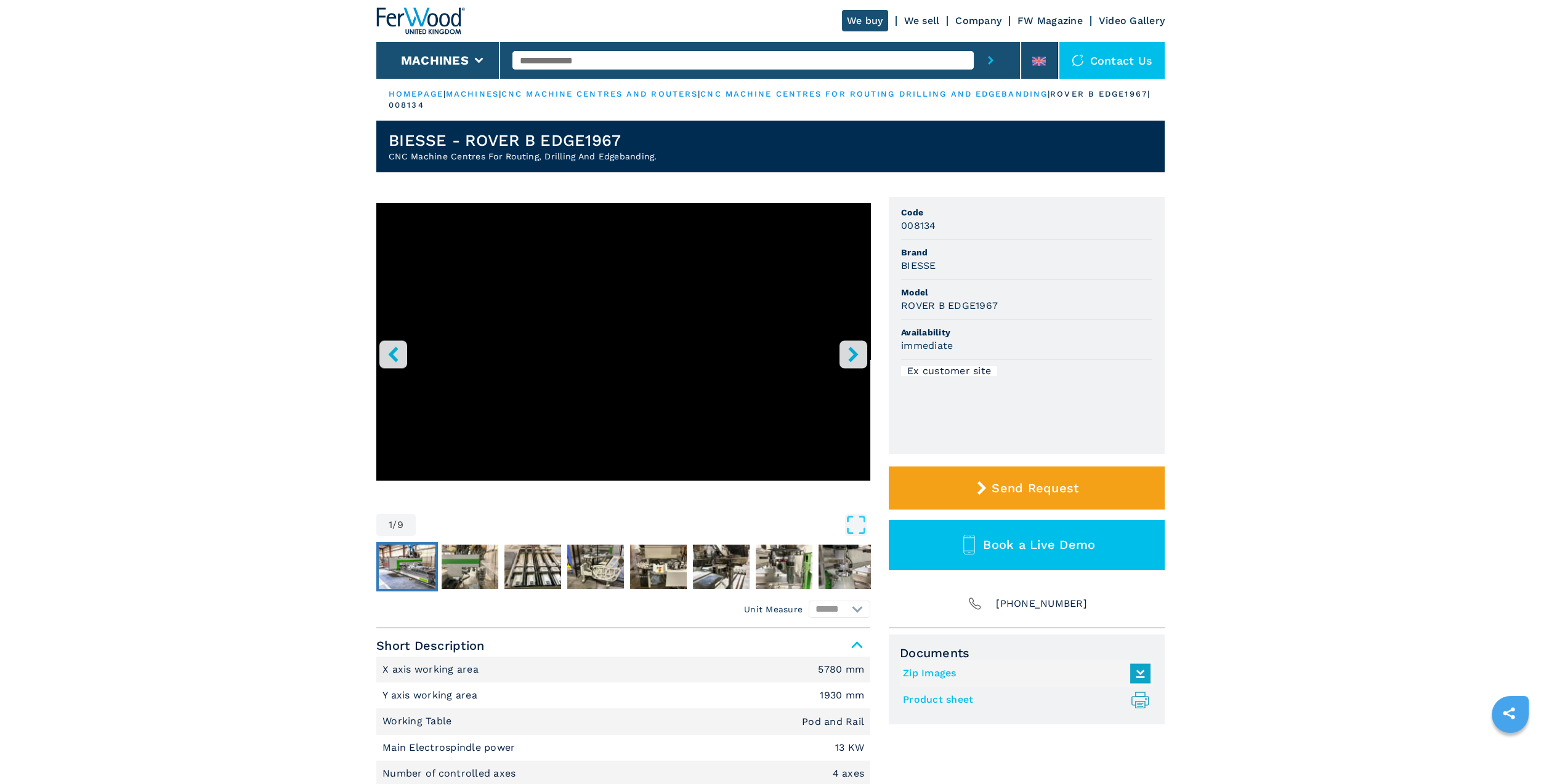
click at [411, 566] on img "Go to Slide 2" at bounding box center [406, 567] width 56 height 44
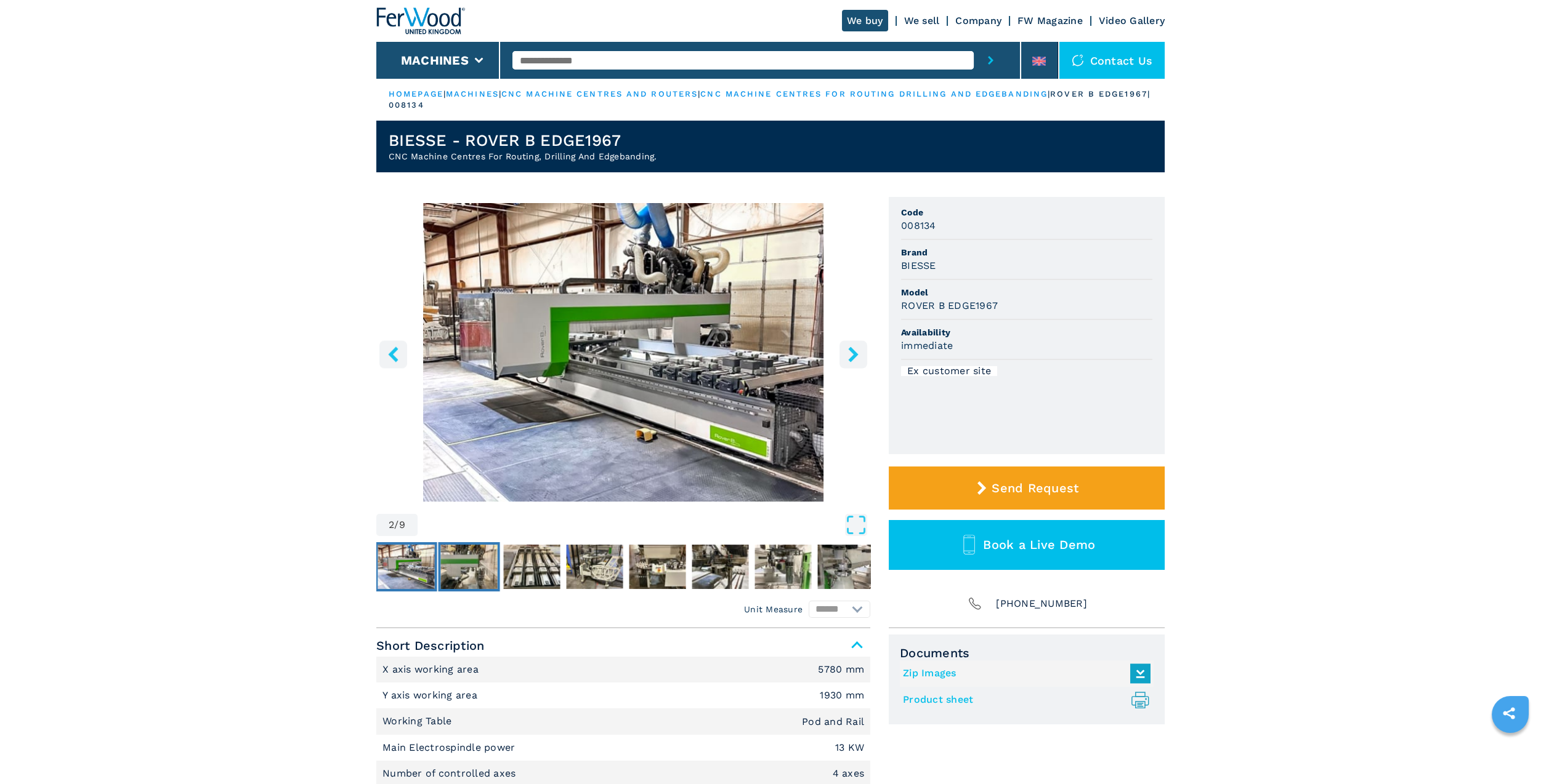
click at [480, 564] on img "Go to Slide 3" at bounding box center [469, 567] width 56 height 44
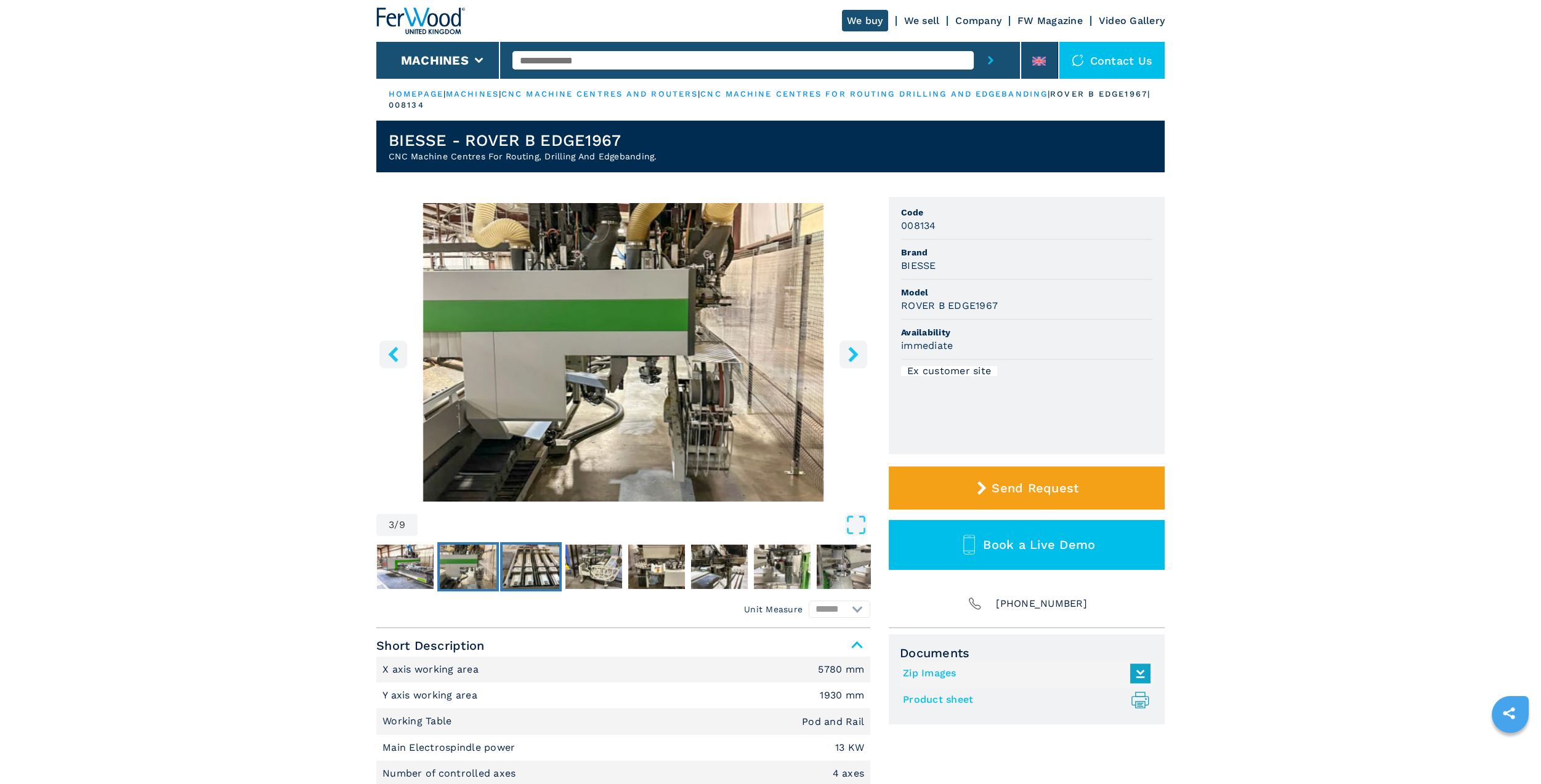
click at [549, 555] on img "Go to Slide 4" at bounding box center [531, 567] width 56 height 44
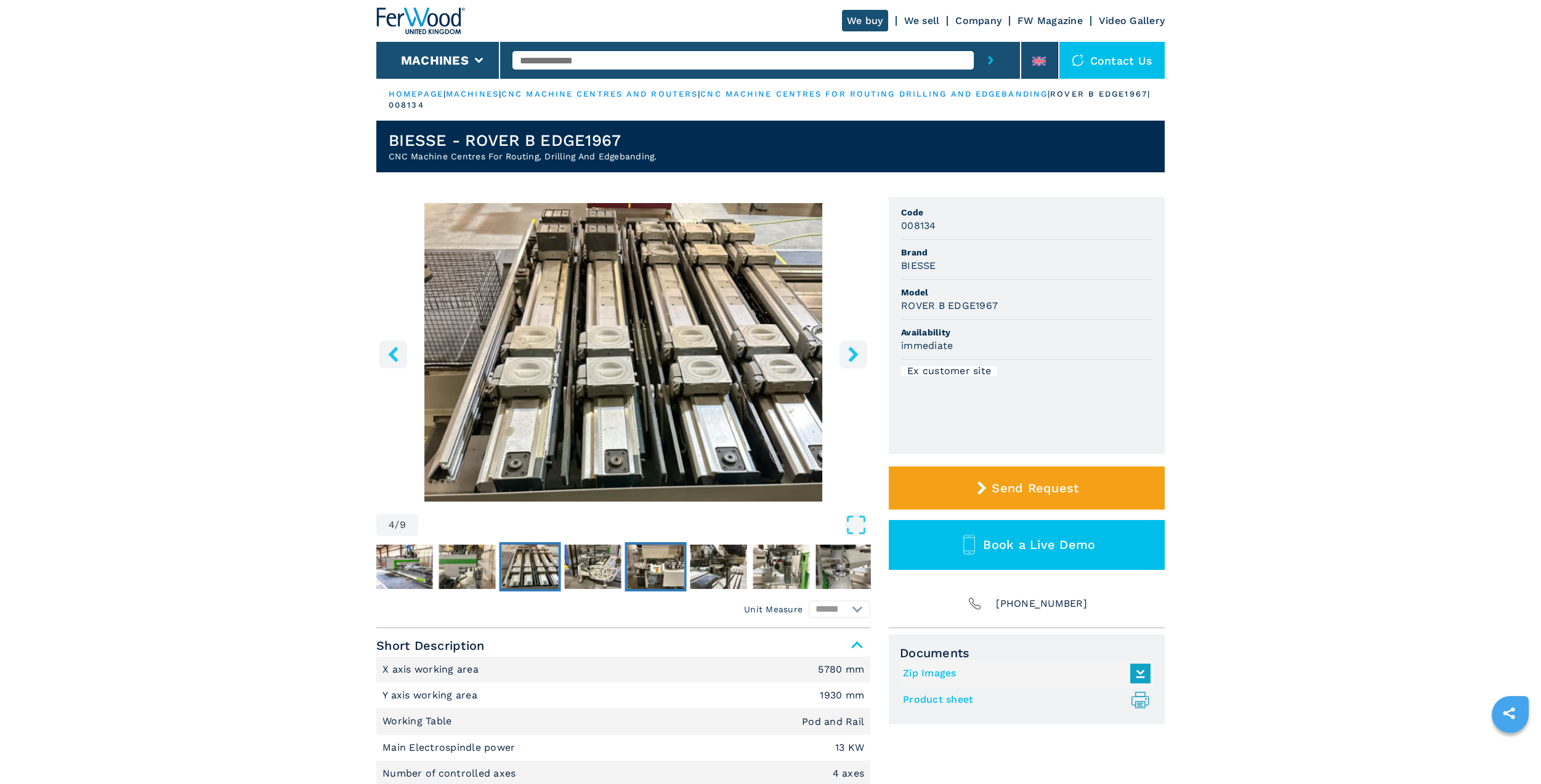
click at [626, 562] on button "Go to Slide 6" at bounding box center [656, 567] width 62 height 50
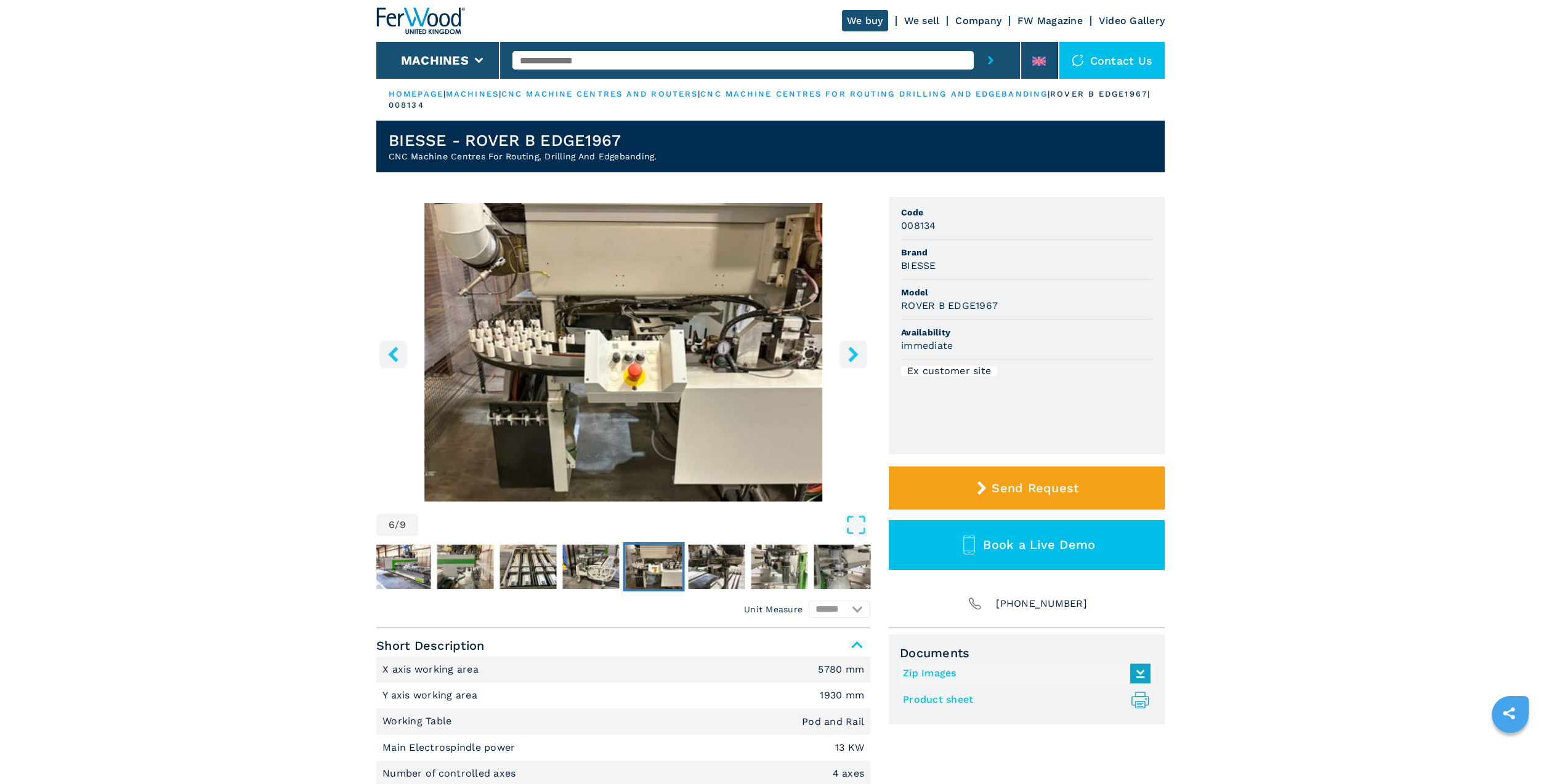
click at [681, 565] on img "Go to Slide 6" at bounding box center [654, 567] width 56 height 44
click at [725, 565] on img "Go to Slide 7" at bounding box center [717, 567] width 56 height 44
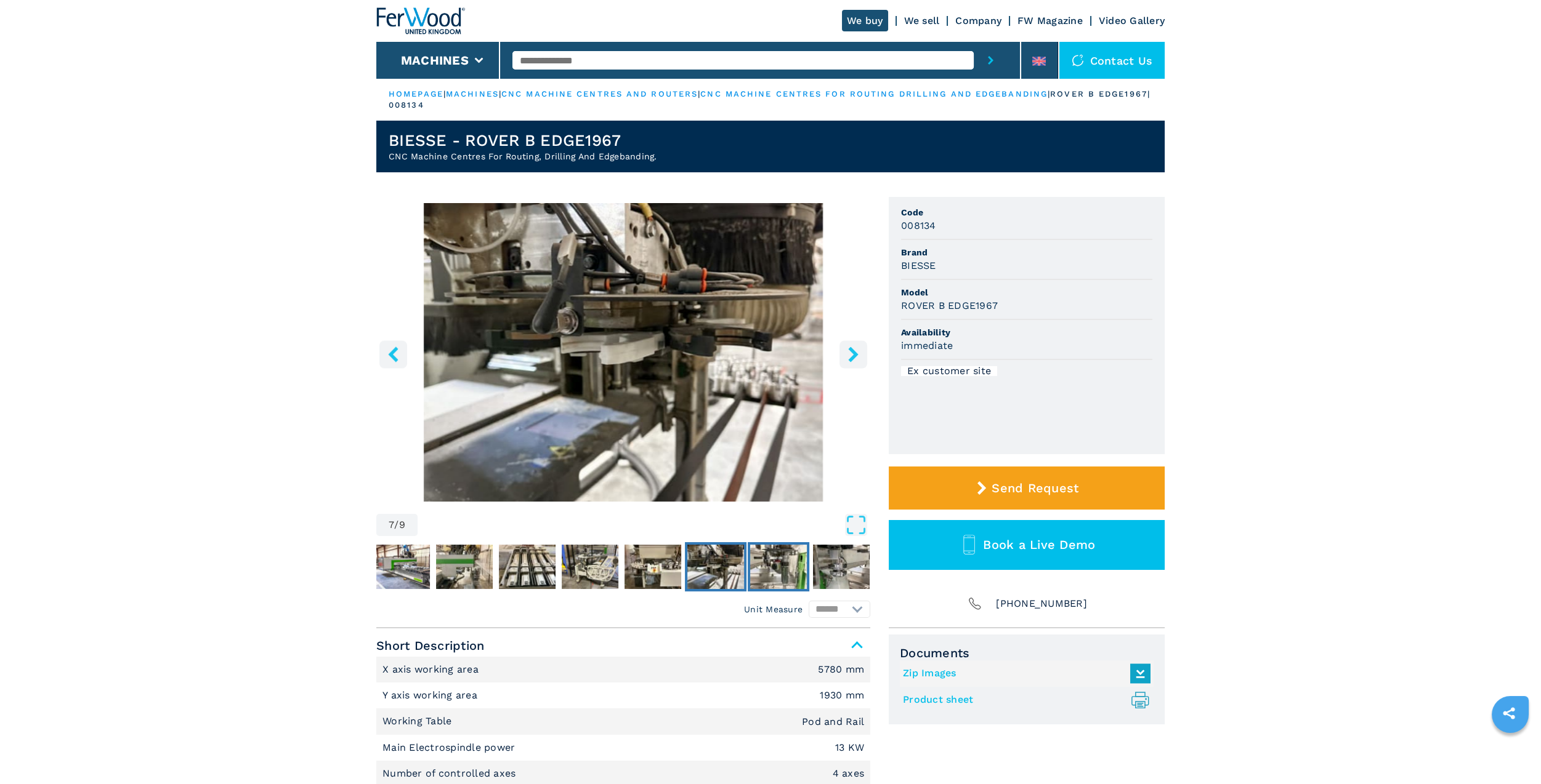
click at [776, 565] on img "Go to Slide 8" at bounding box center [778, 567] width 56 height 44
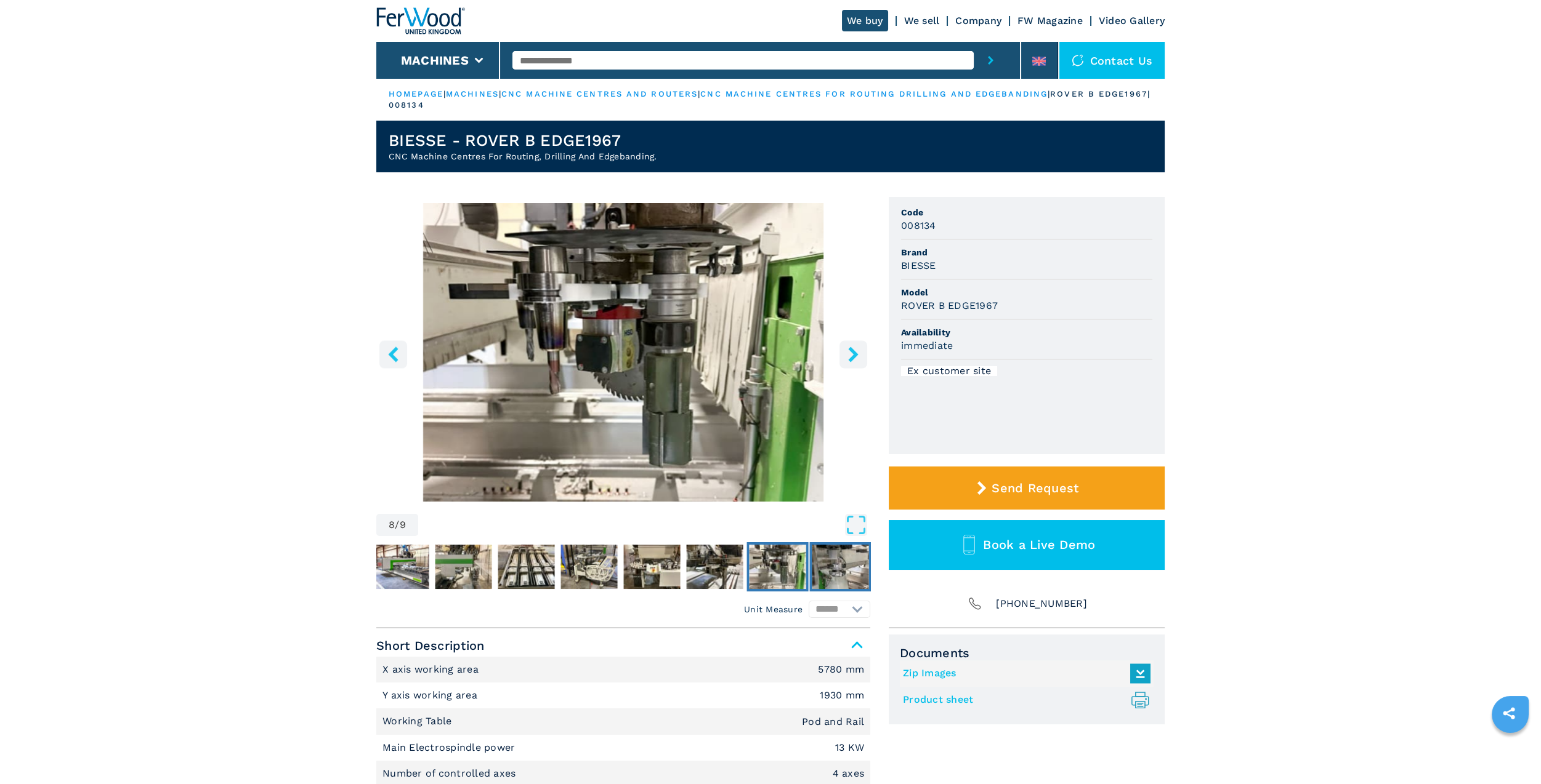
click at [837, 564] on img "Go to Slide 9" at bounding box center [840, 567] width 56 height 44
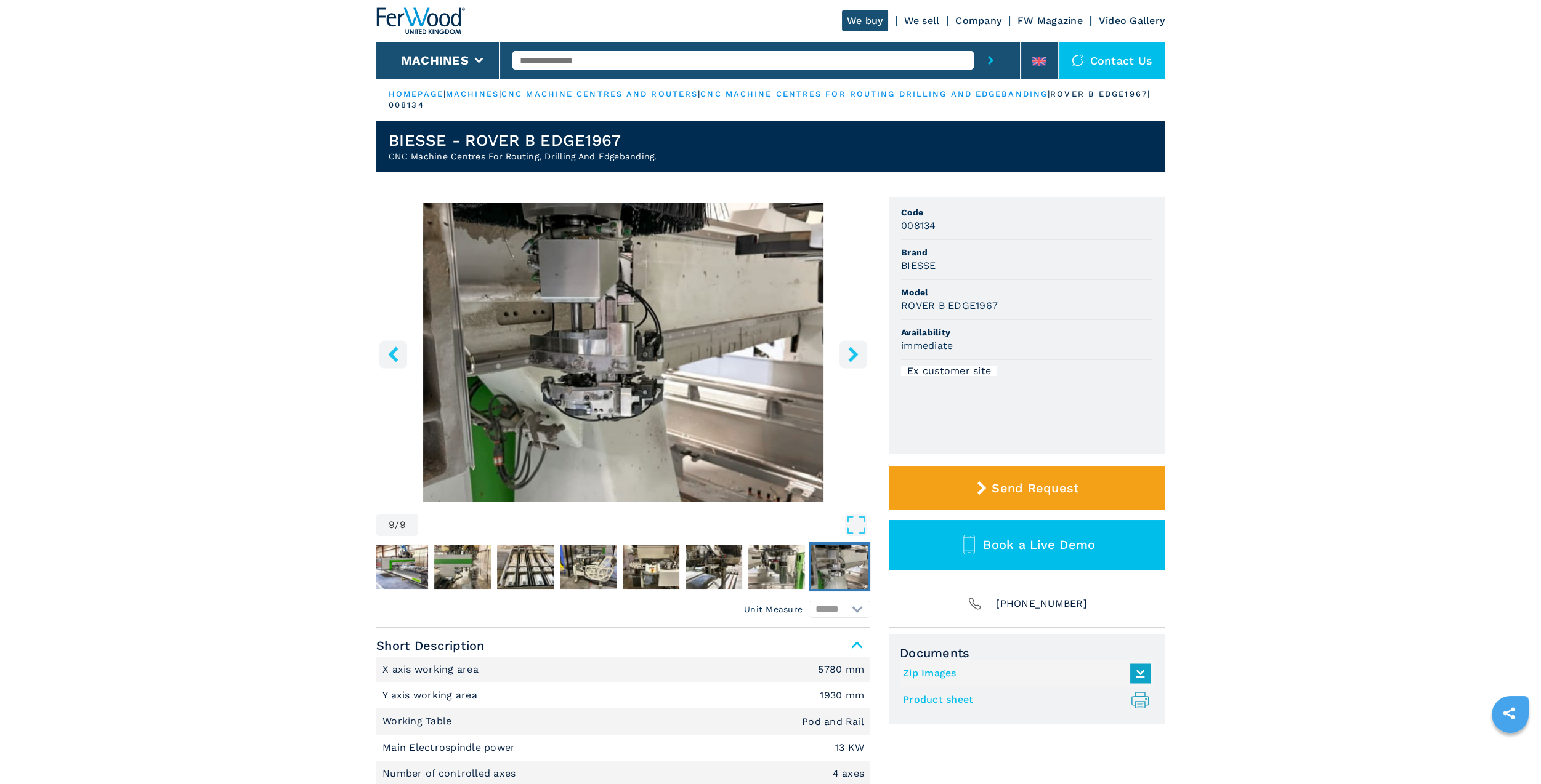
click at [852, 356] on icon "right-button" at bounding box center [853, 354] width 10 height 15
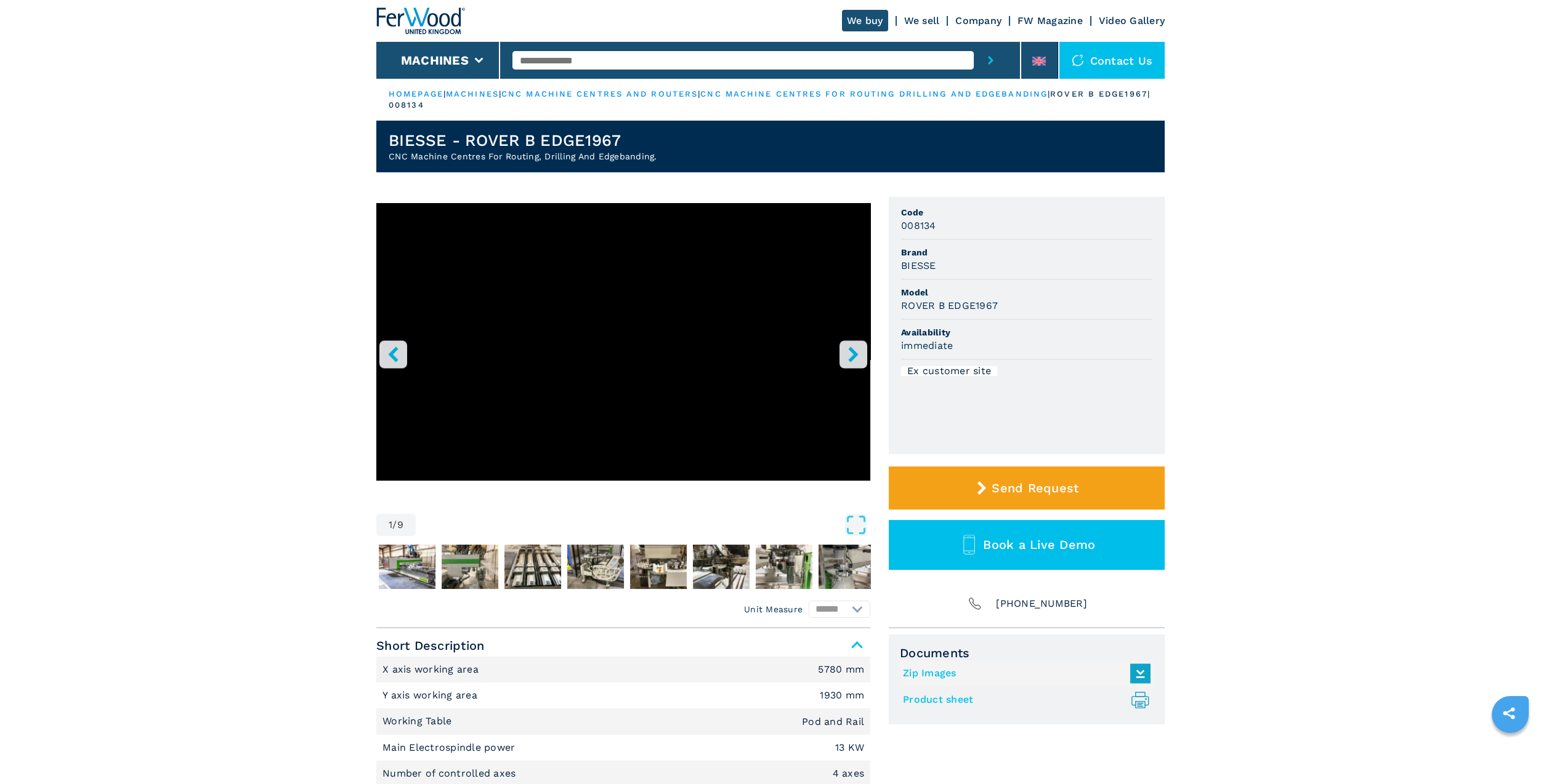
click at [852, 356] on icon "right-button" at bounding box center [853, 354] width 10 height 15
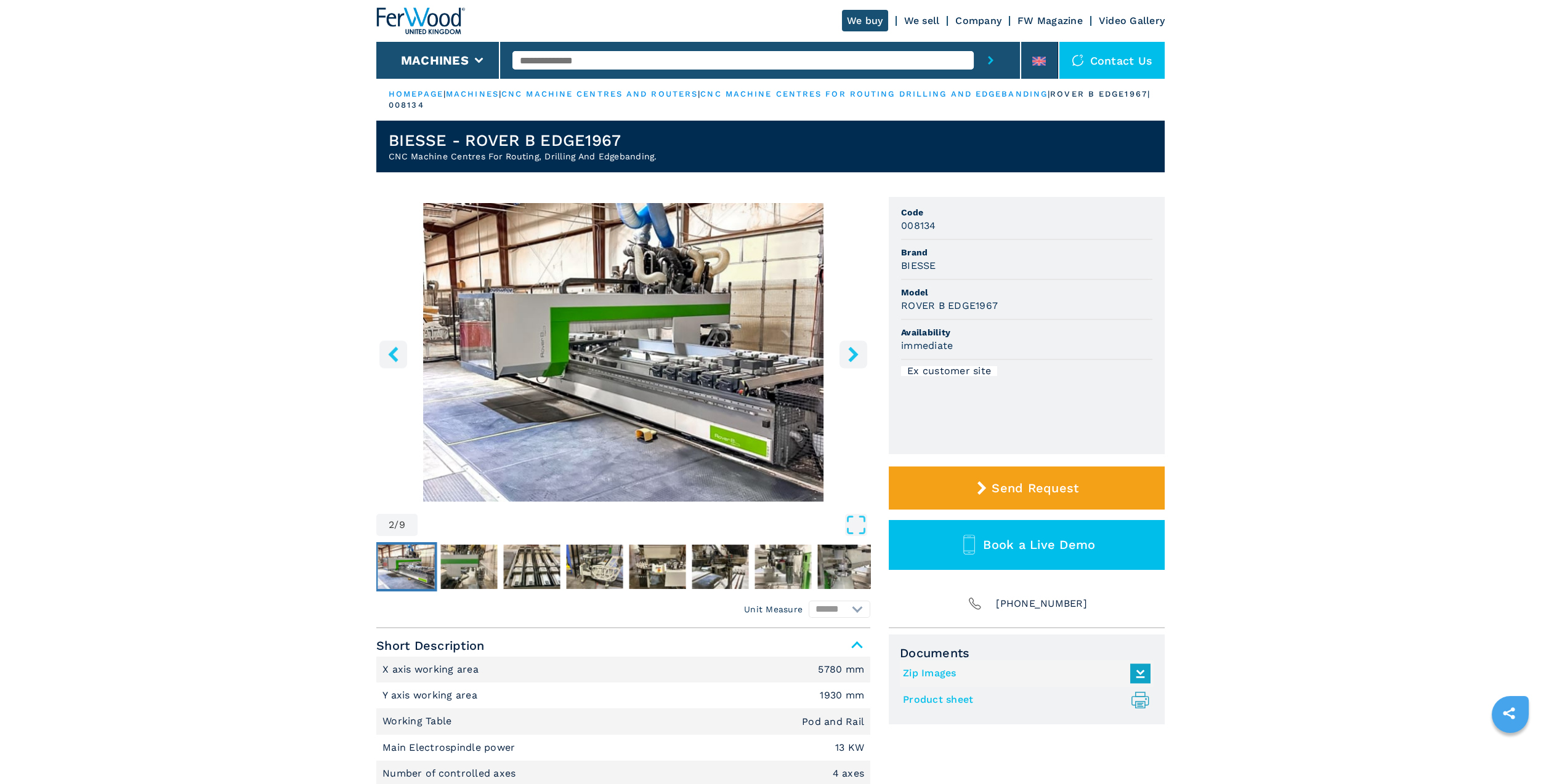
click at [852, 356] on icon "right-button" at bounding box center [853, 354] width 10 height 15
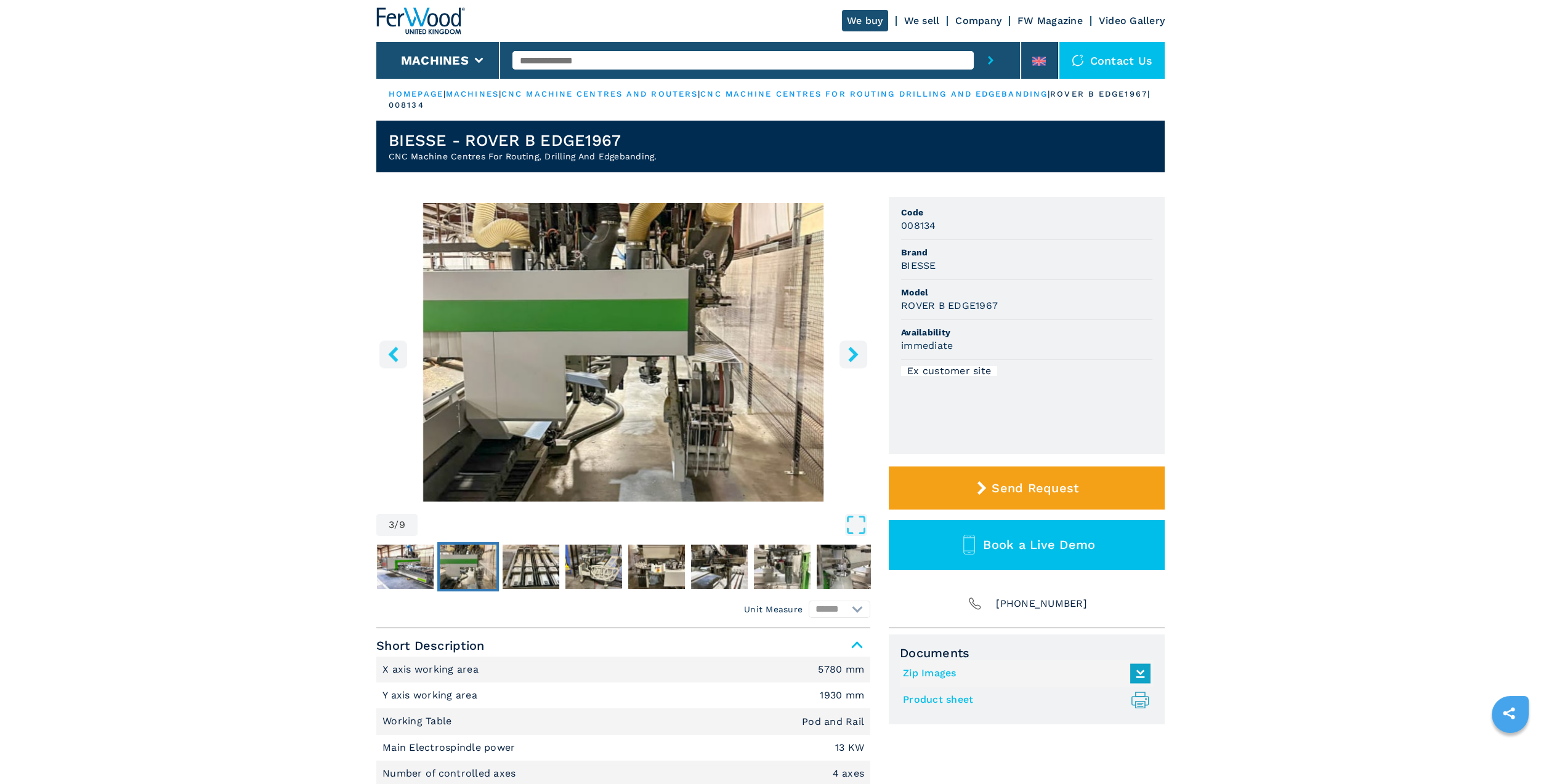
click at [852, 356] on icon "right-button" at bounding box center [853, 354] width 10 height 15
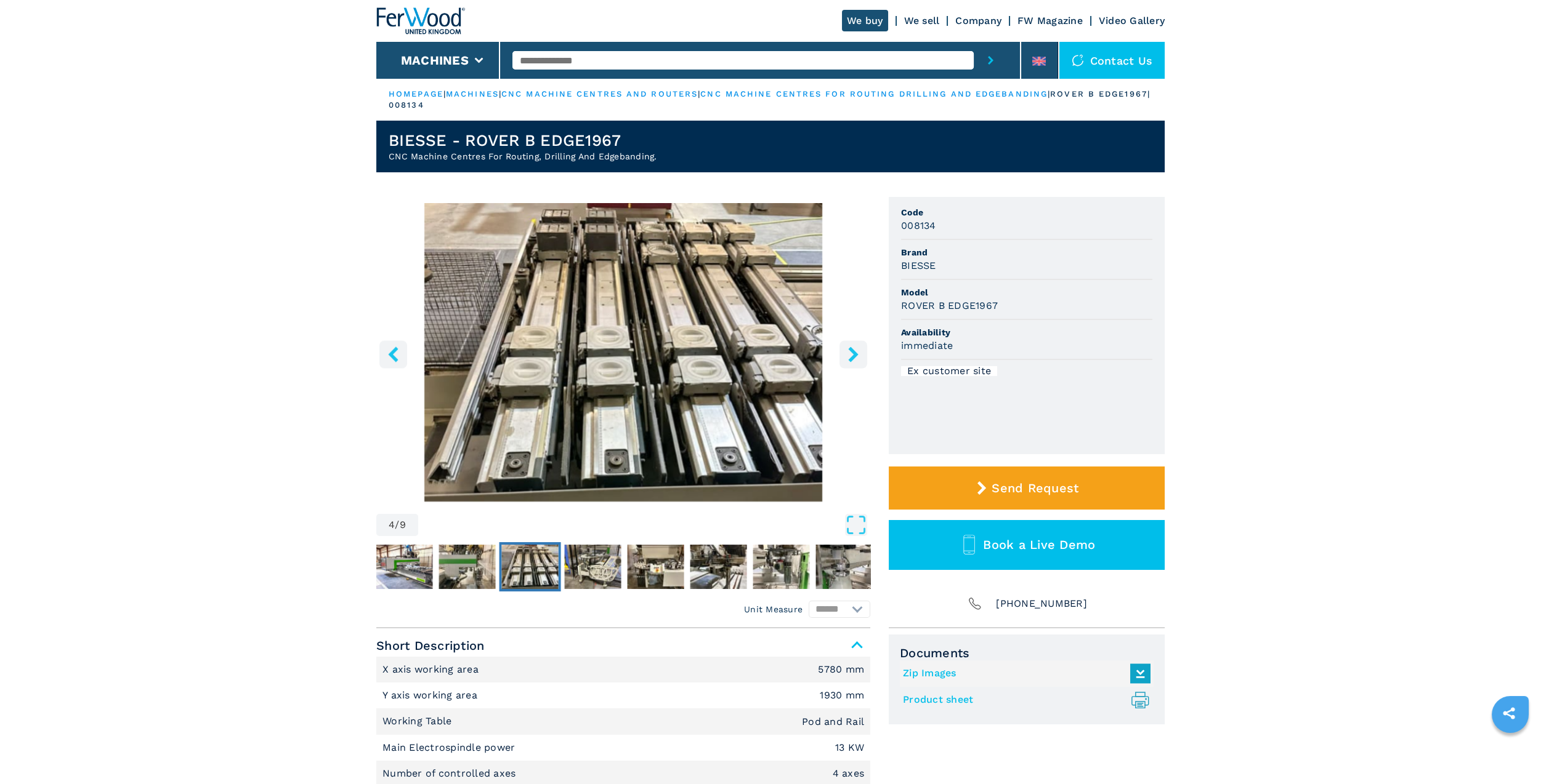
click at [852, 356] on icon "right-button" at bounding box center [853, 354] width 10 height 15
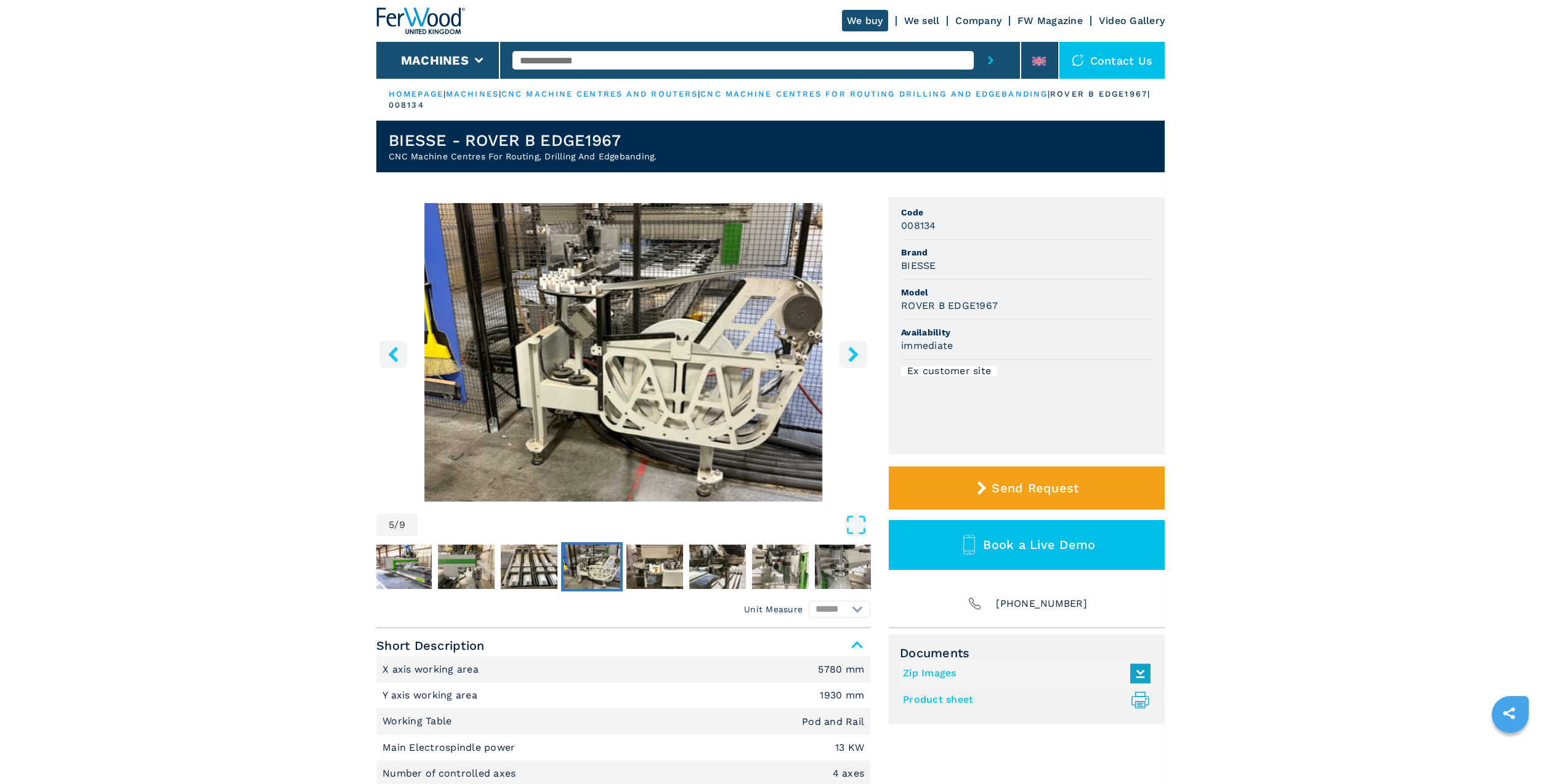
click at [852, 356] on icon "right-button" at bounding box center [853, 354] width 10 height 15
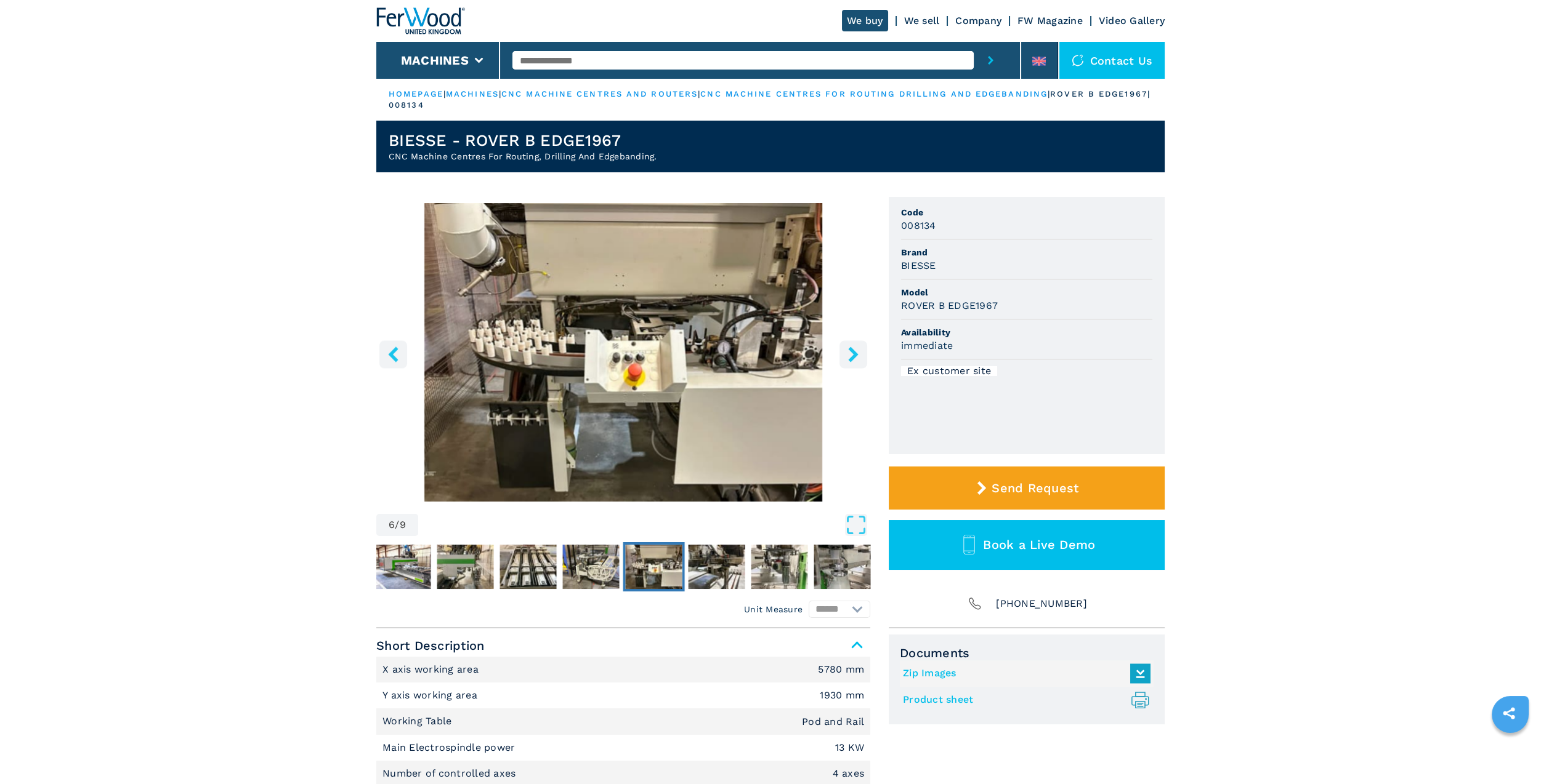
click at [852, 356] on icon "right-button" at bounding box center [853, 354] width 10 height 15
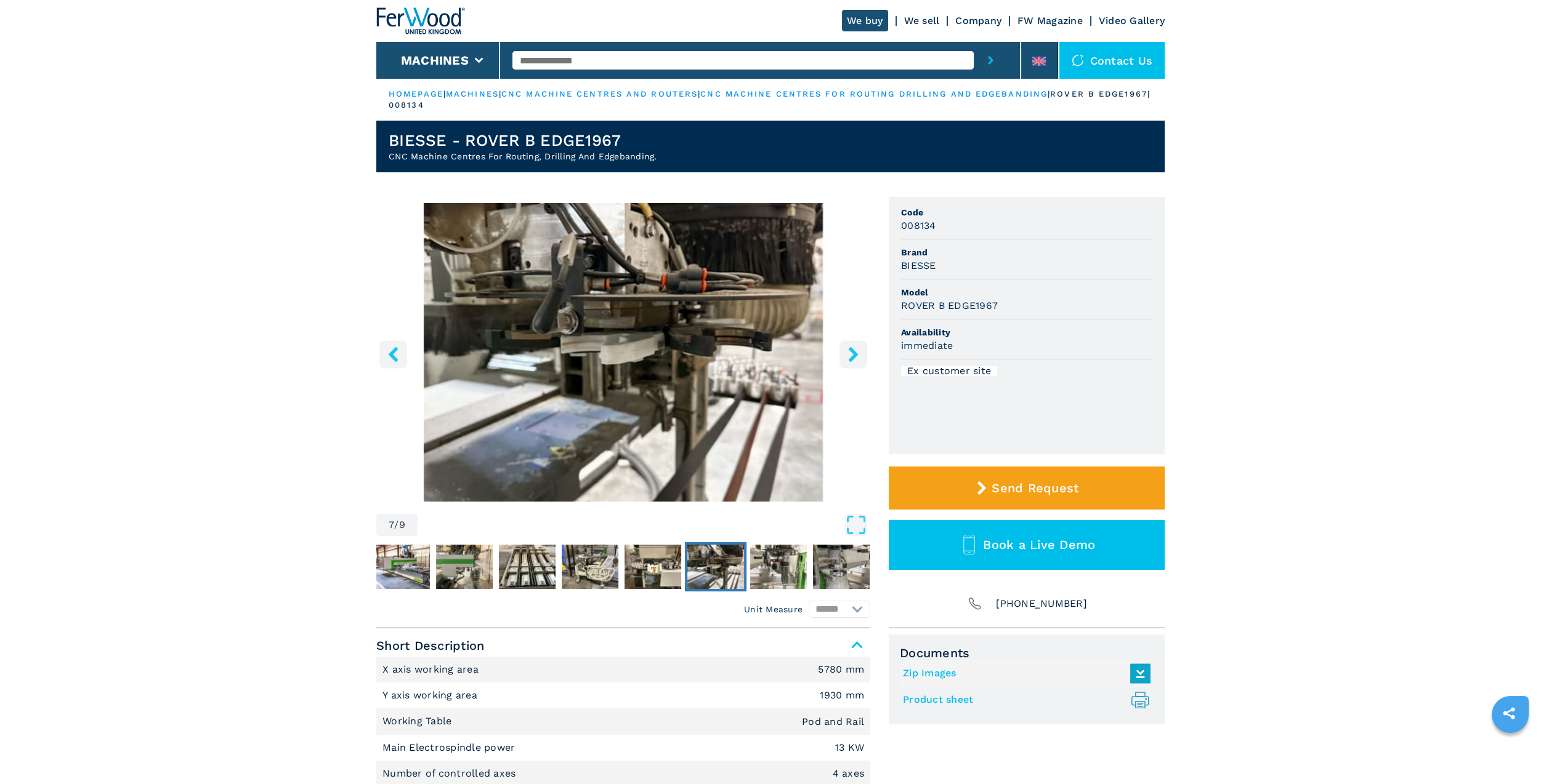
click at [852, 356] on icon "right-button" at bounding box center [853, 354] width 10 height 15
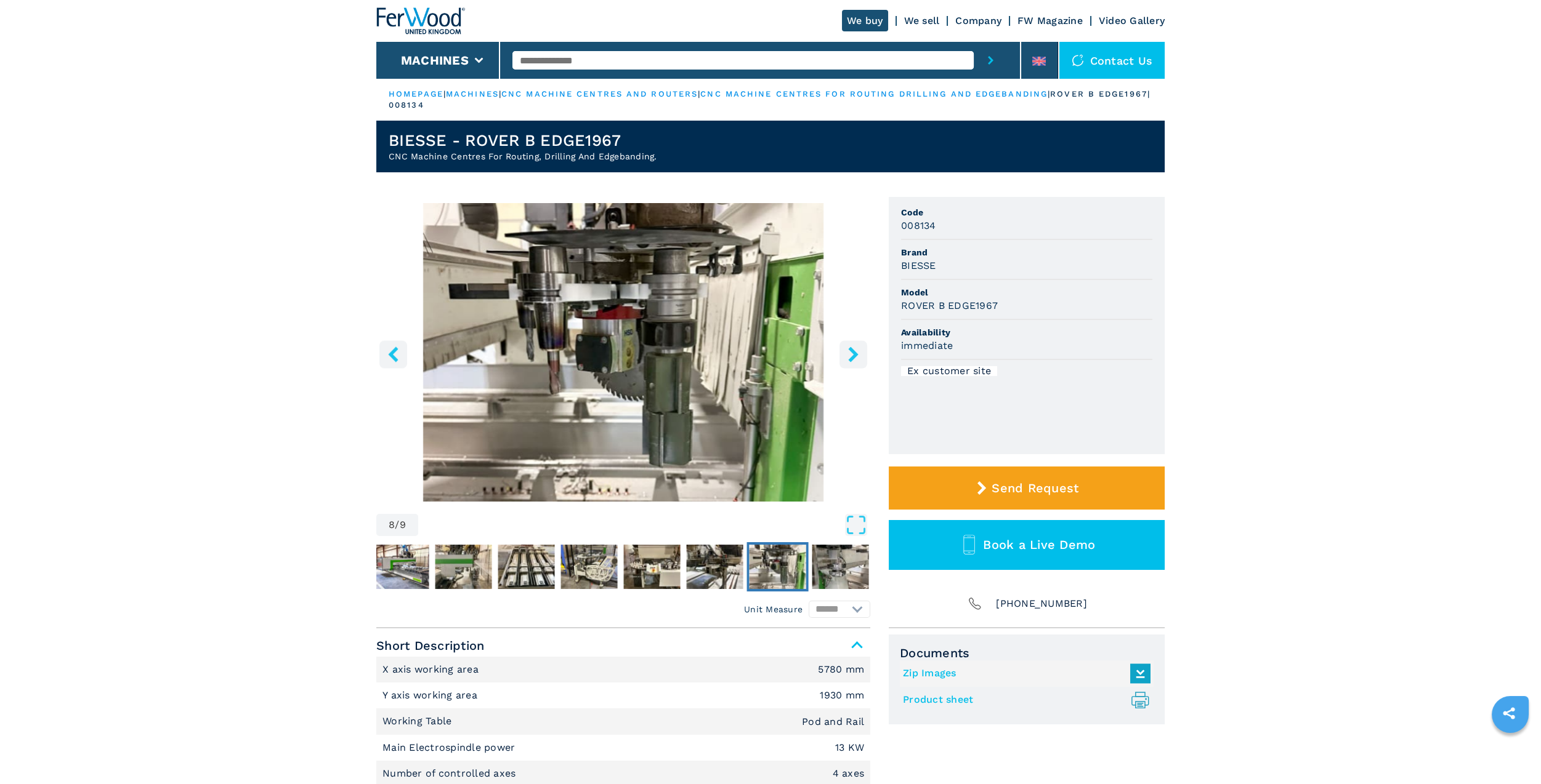
click at [852, 356] on icon "right-button" at bounding box center [853, 354] width 10 height 15
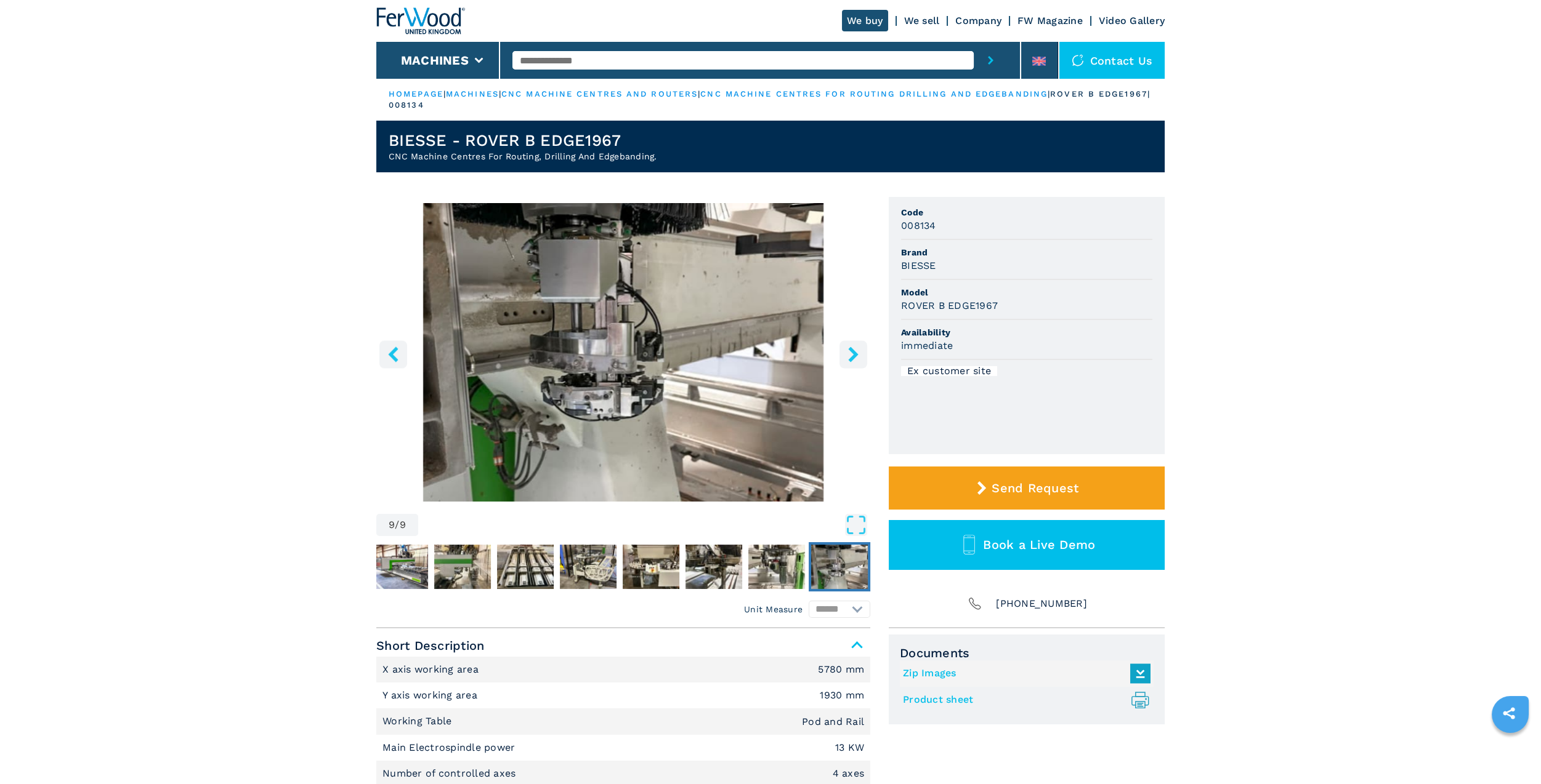
click at [852, 356] on icon "right-button" at bounding box center [853, 354] width 10 height 15
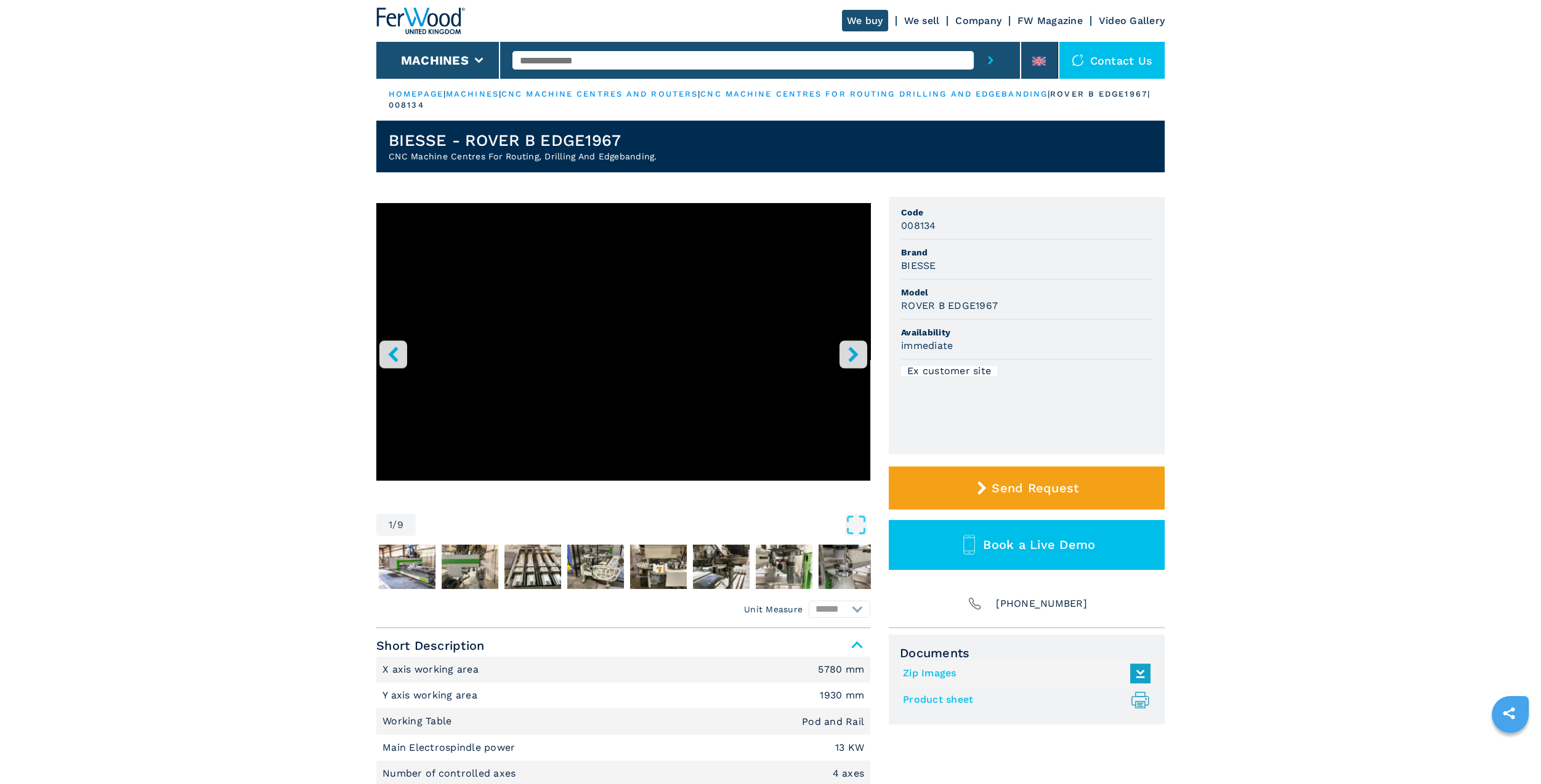
click at [850, 350] on icon "right-button" at bounding box center [853, 354] width 10 height 15
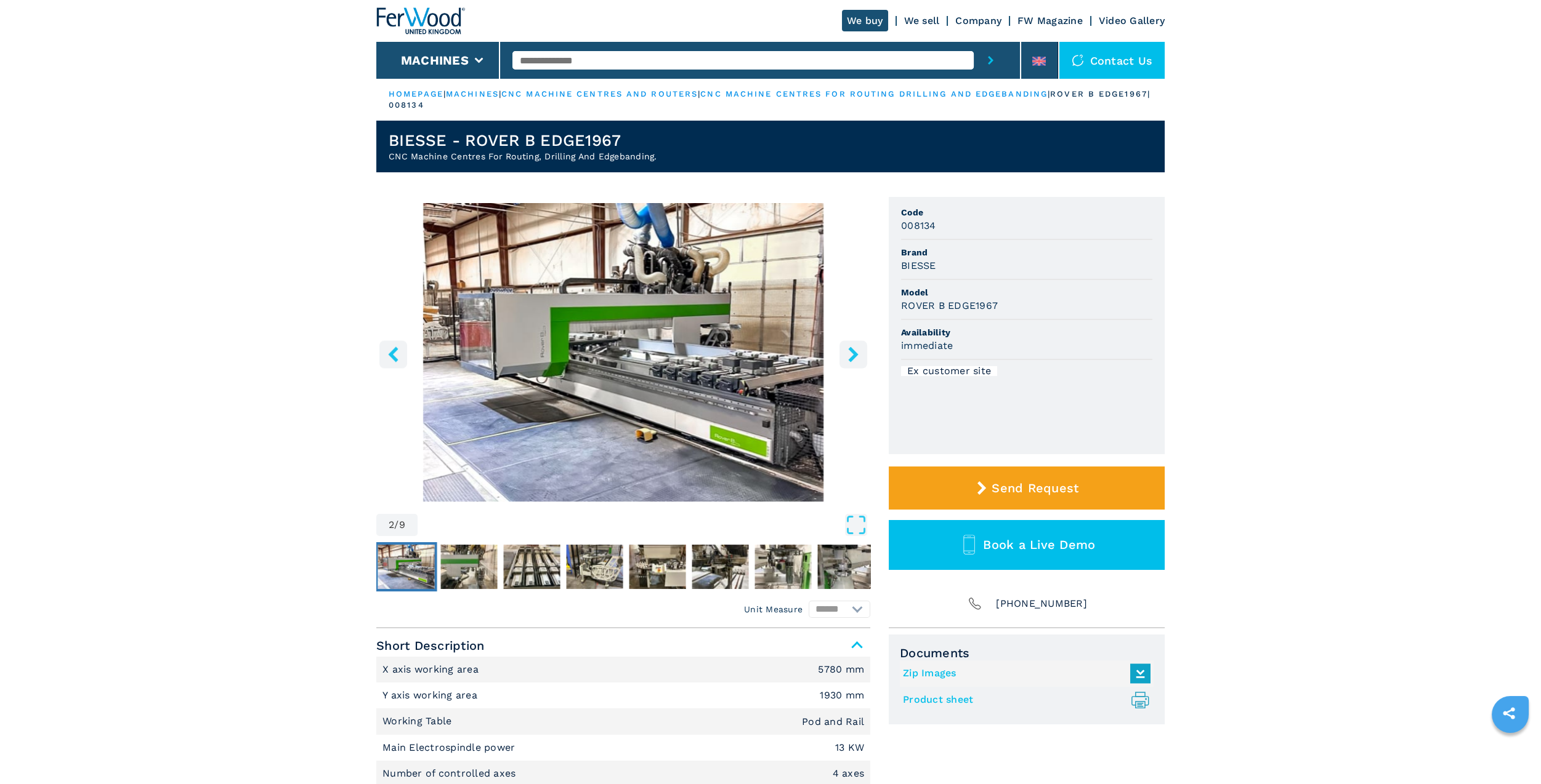
click at [399, 352] on icon "left-button" at bounding box center [393, 354] width 15 height 15
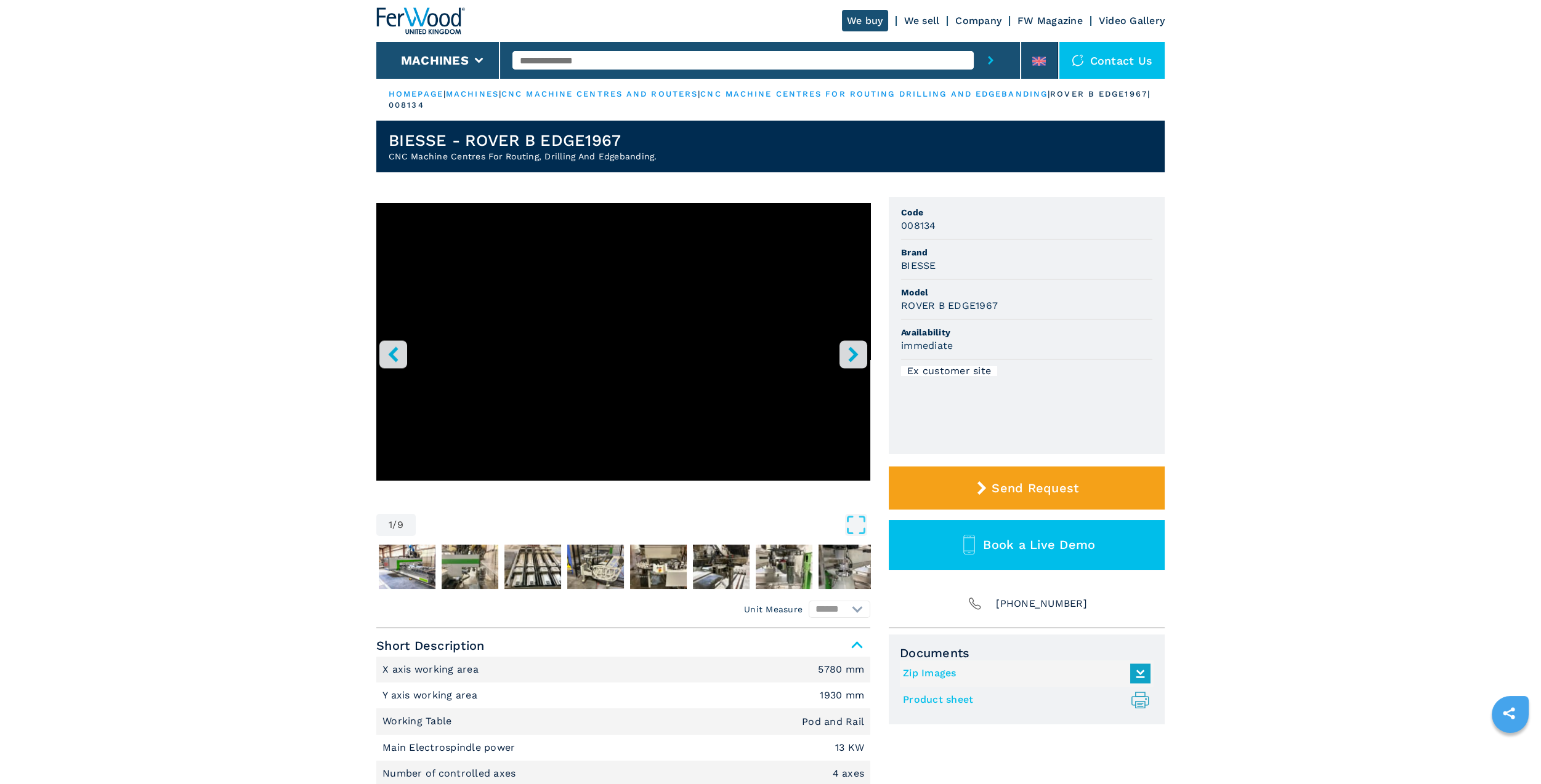
click at [845, 354] on icon "right-button" at bounding box center [853, 354] width 15 height 15
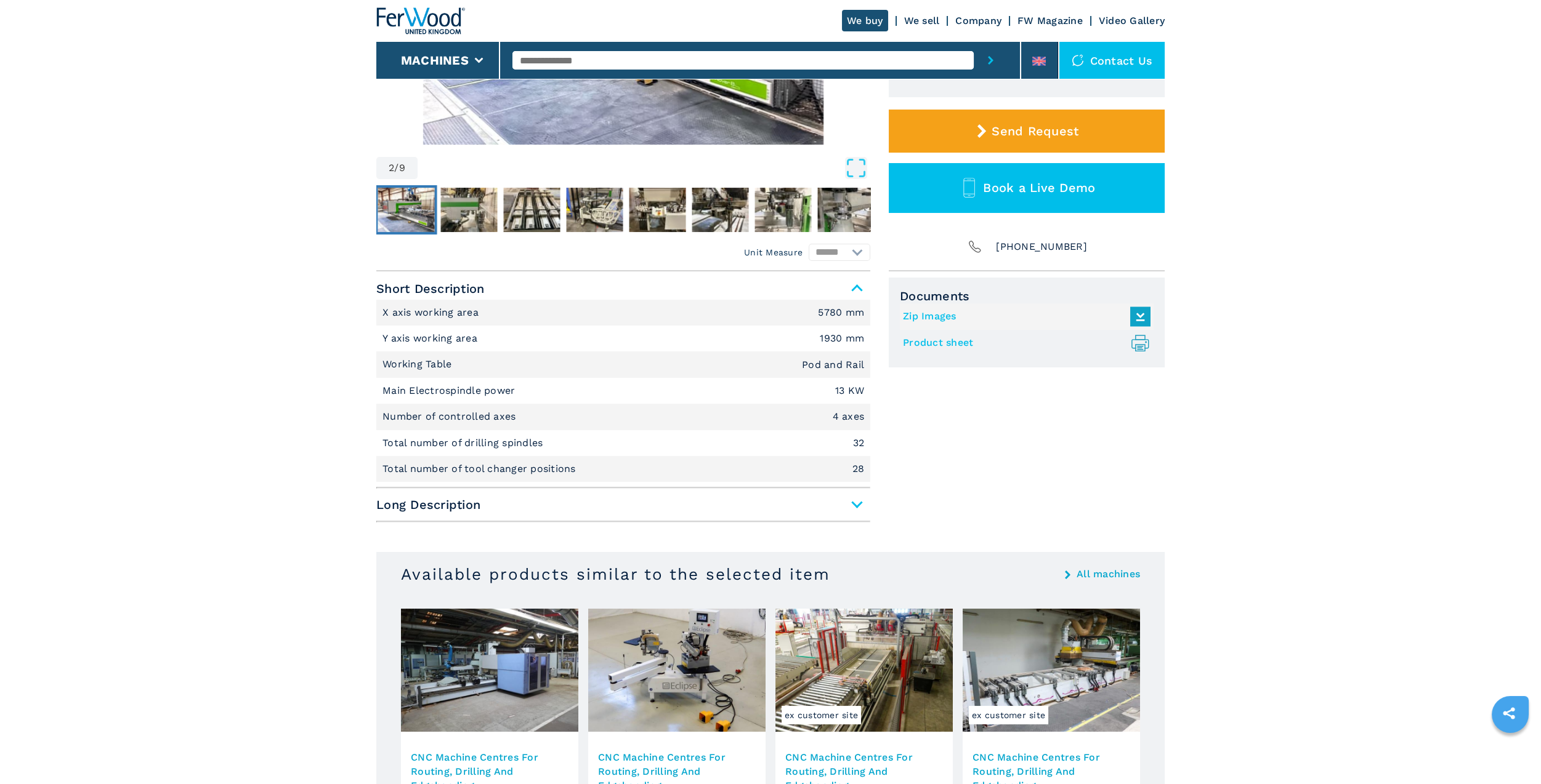
scroll to position [369, 0]
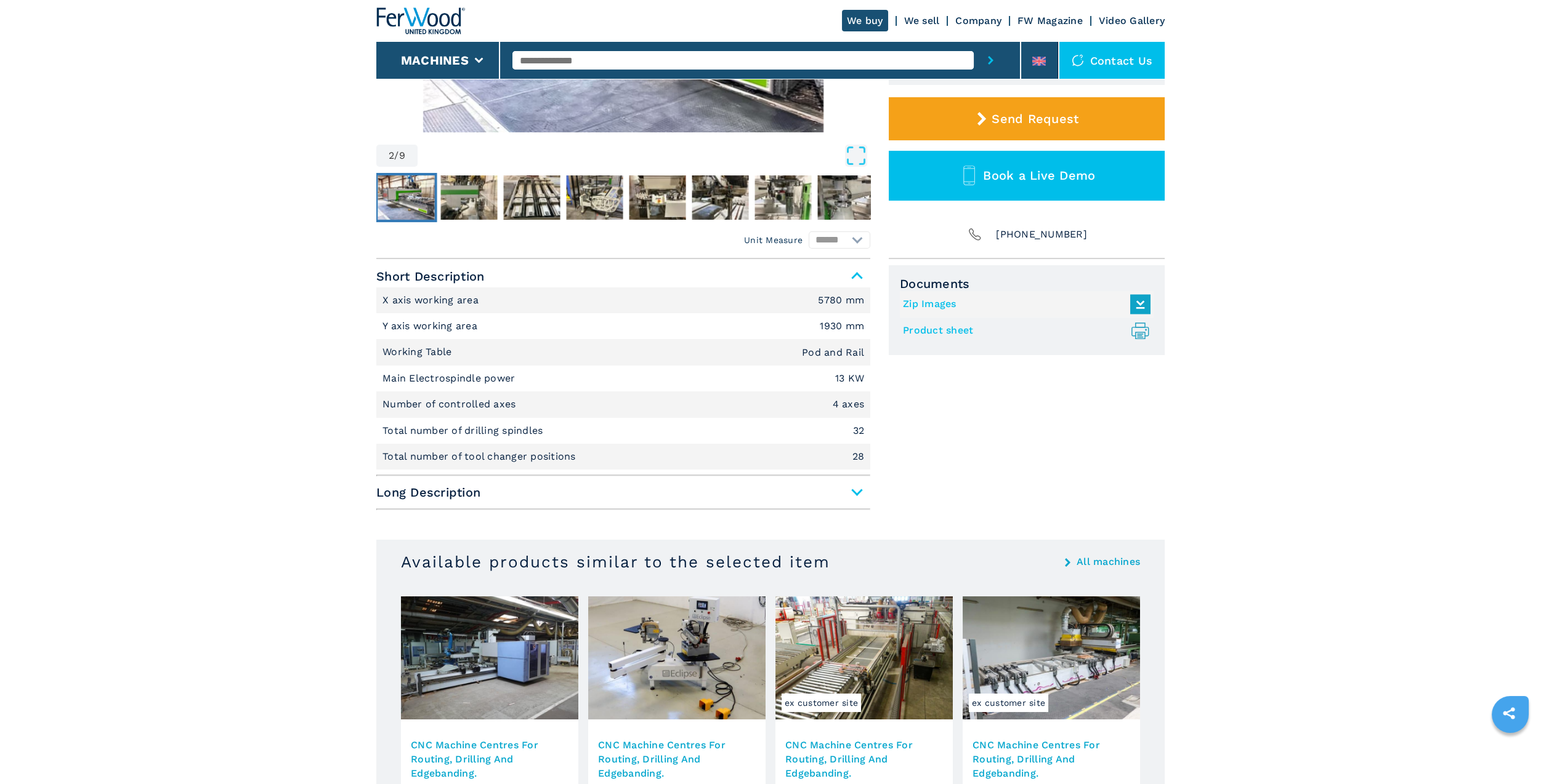
click at [858, 490] on span "Long Description" at bounding box center [623, 492] width 494 height 22
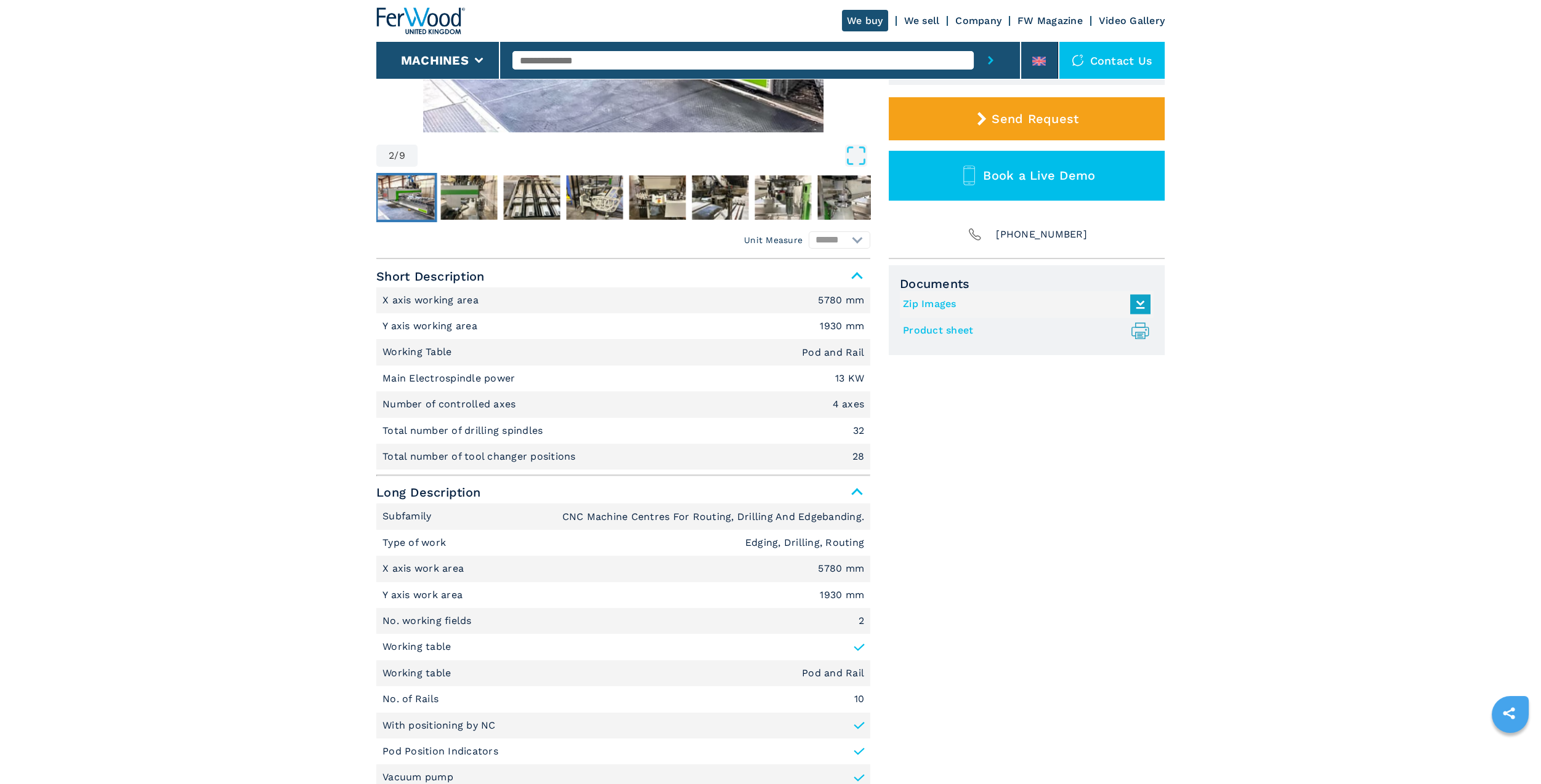
click at [857, 488] on span "Long Description" at bounding box center [623, 492] width 494 height 22
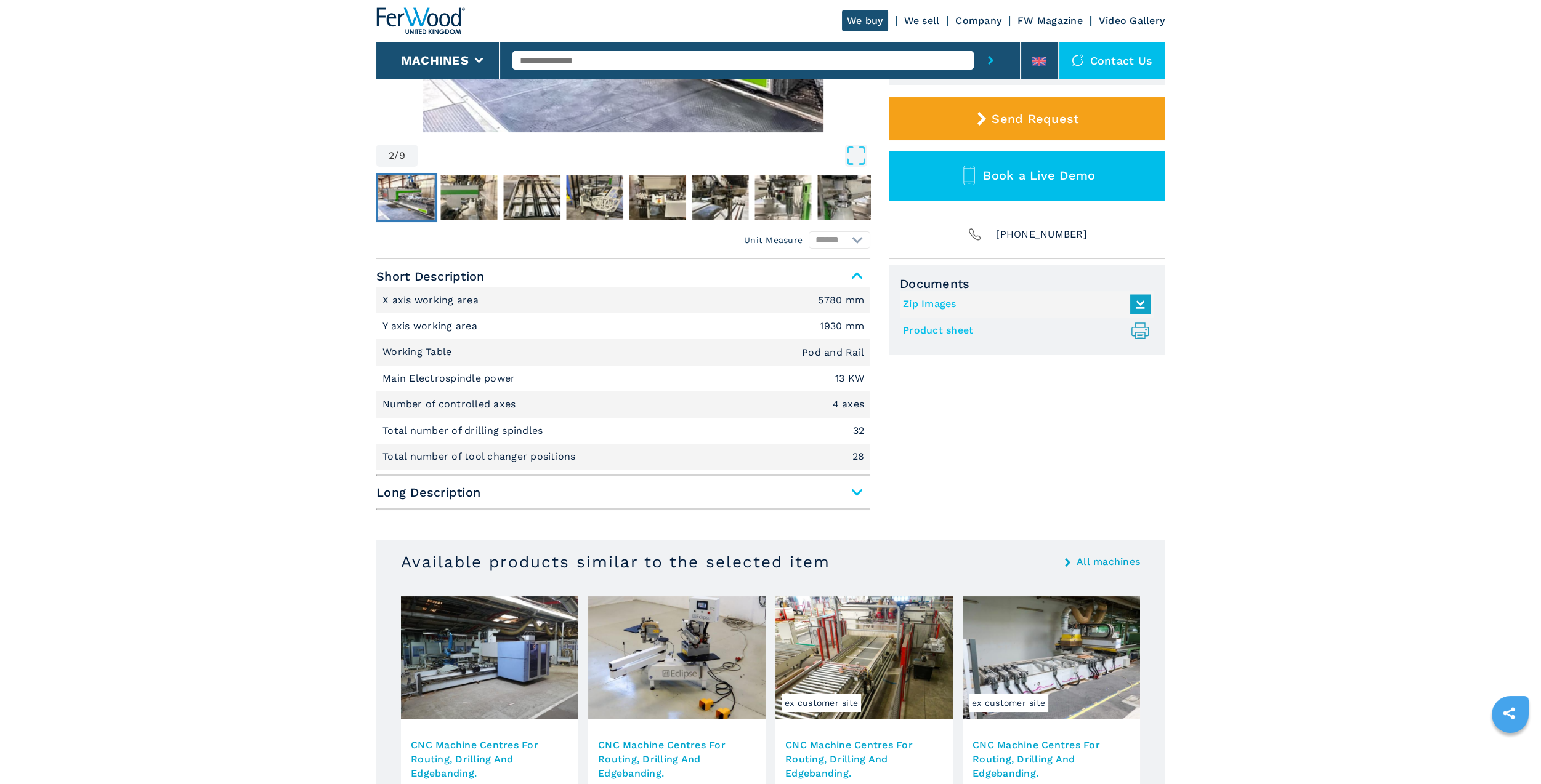
click at [858, 487] on span "Long Description" at bounding box center [623, 492] width 494 height 22
